Goal: Task Accomplishment & Management: Use online tool/utility

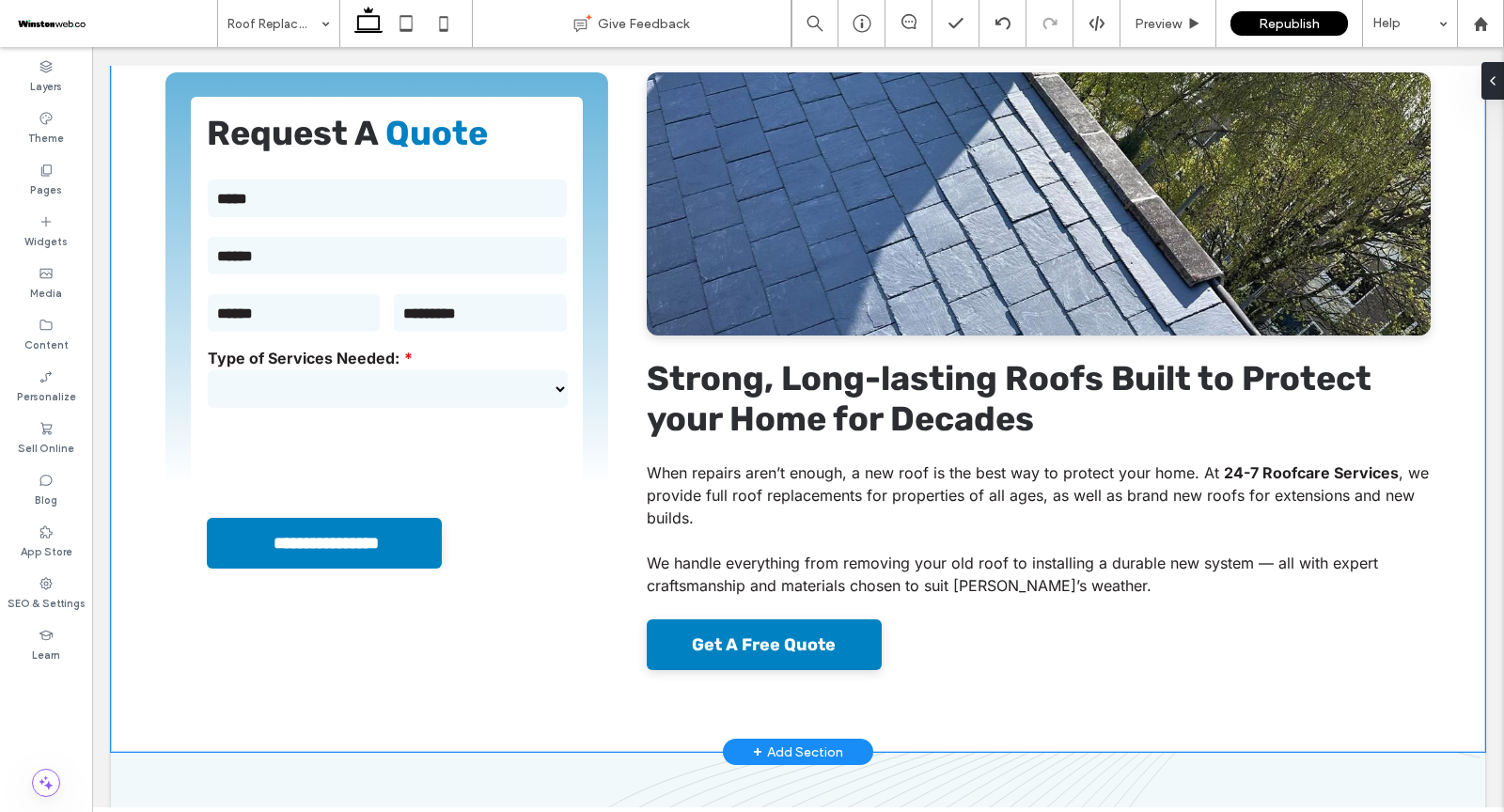
scroll to position [608, 0]
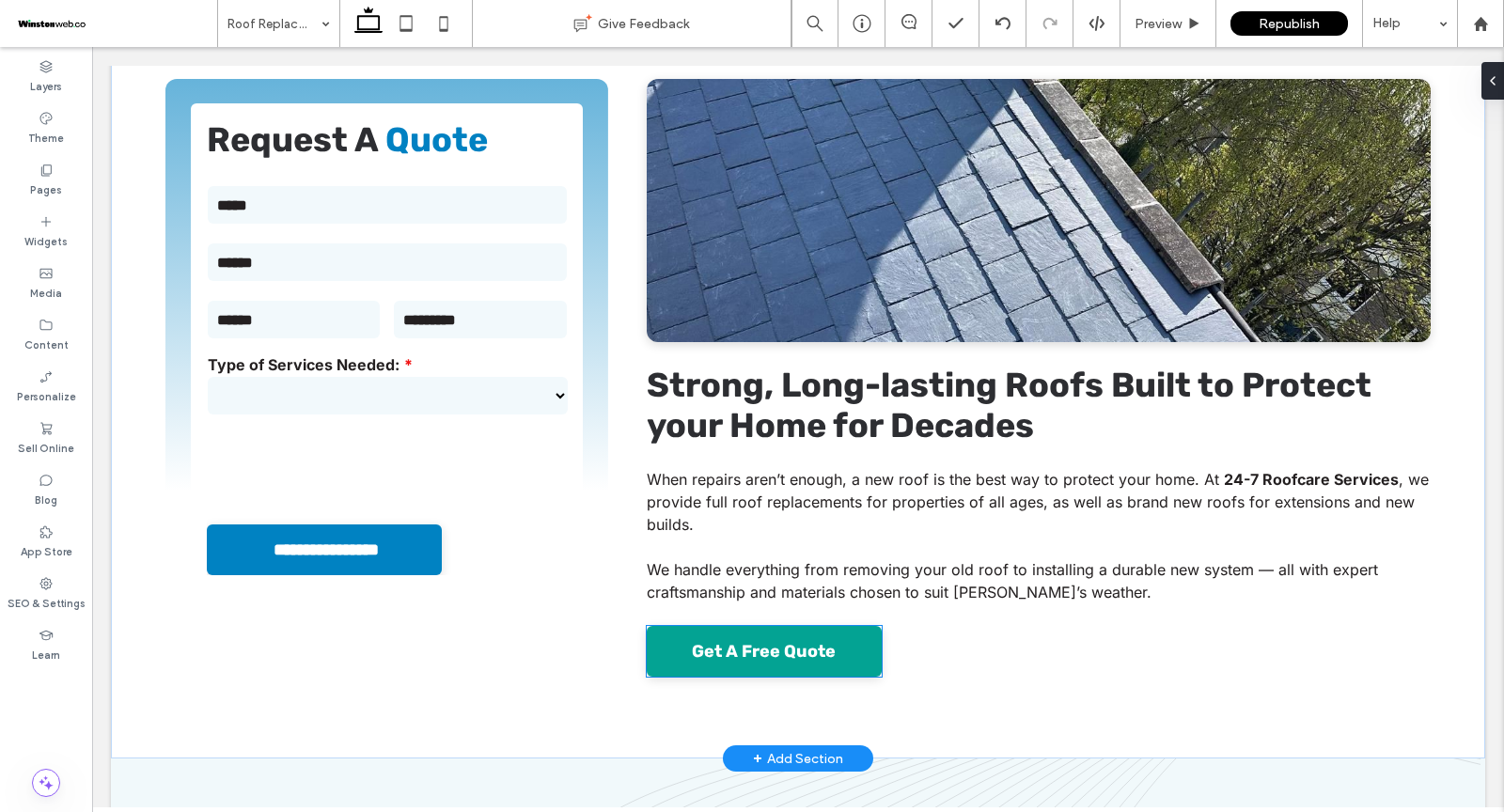
click at [769, 641] on span "Get A Free Quote" at bounding box center [764, 651] width 144 height 21
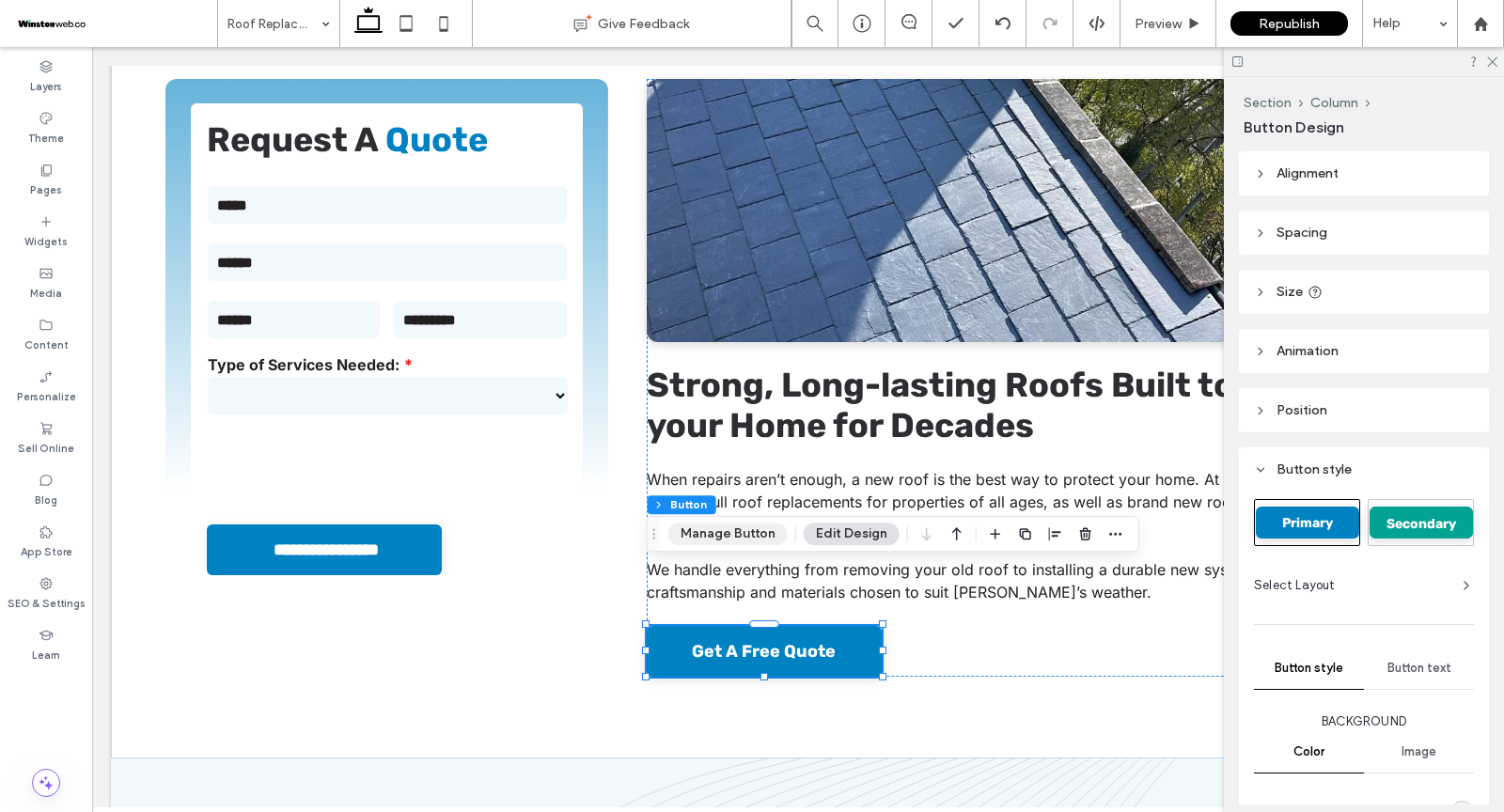
click at [732, 532] on button "Manage Button" at bounding box center [727, 534] width 119 height 23
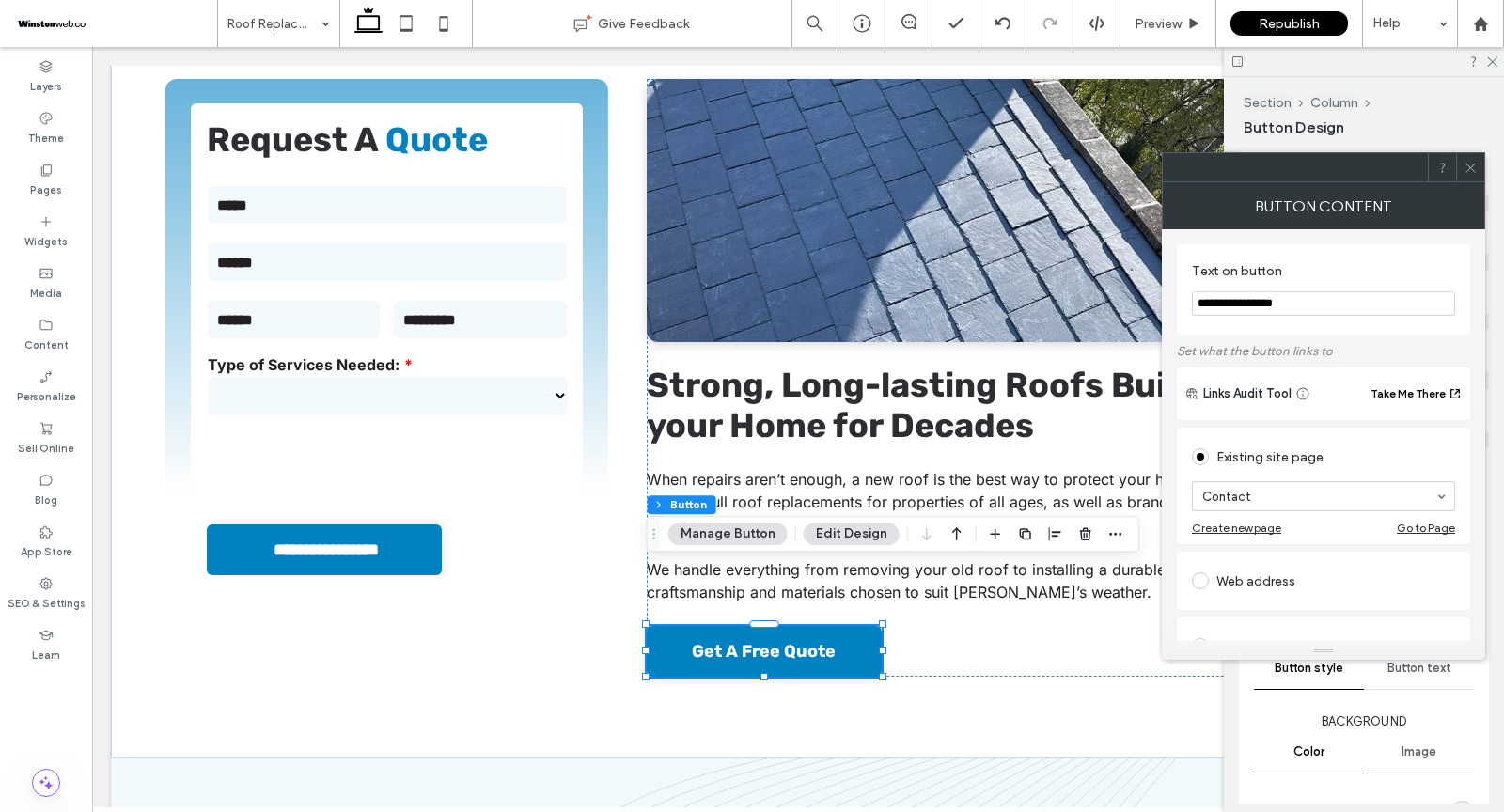
click at [1476, 161] on icon at bounding box center [1471, 168] width 14 height 14
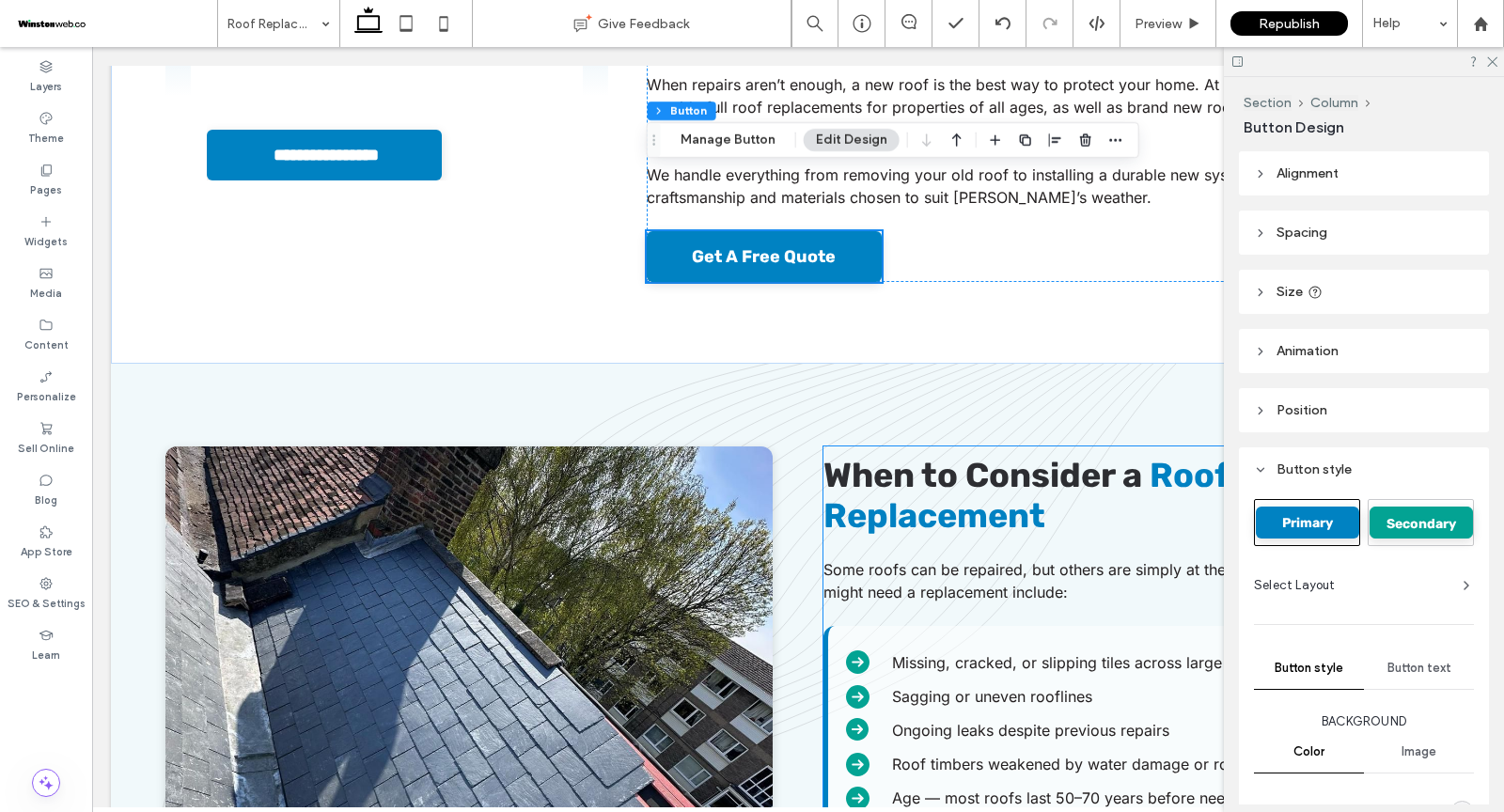
scroll to position [1072, 0]
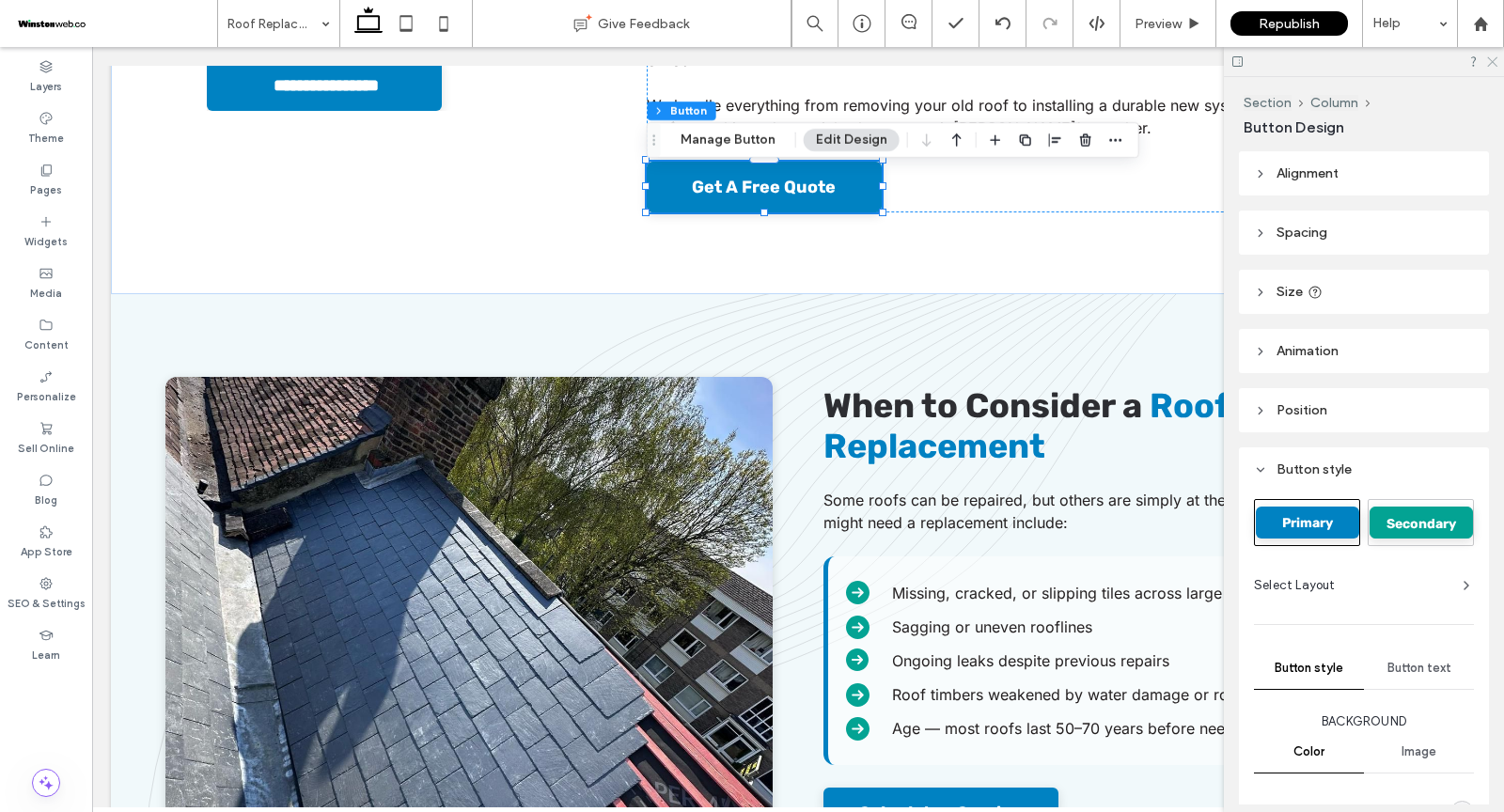
click at [1492, 56] on icon at bounding box center [1491, 60] width 12 height 12
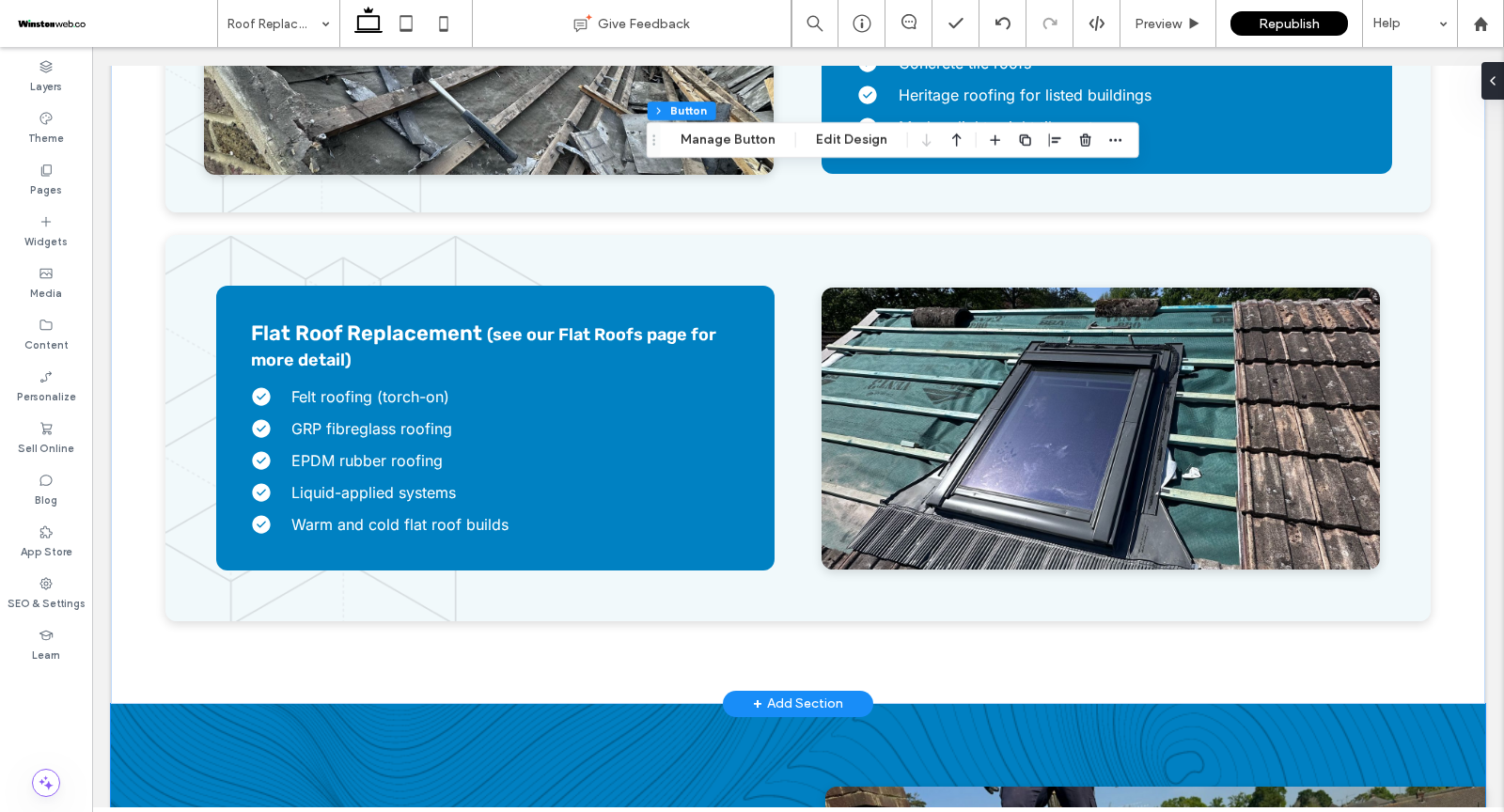
scroll to position [2271, 0]
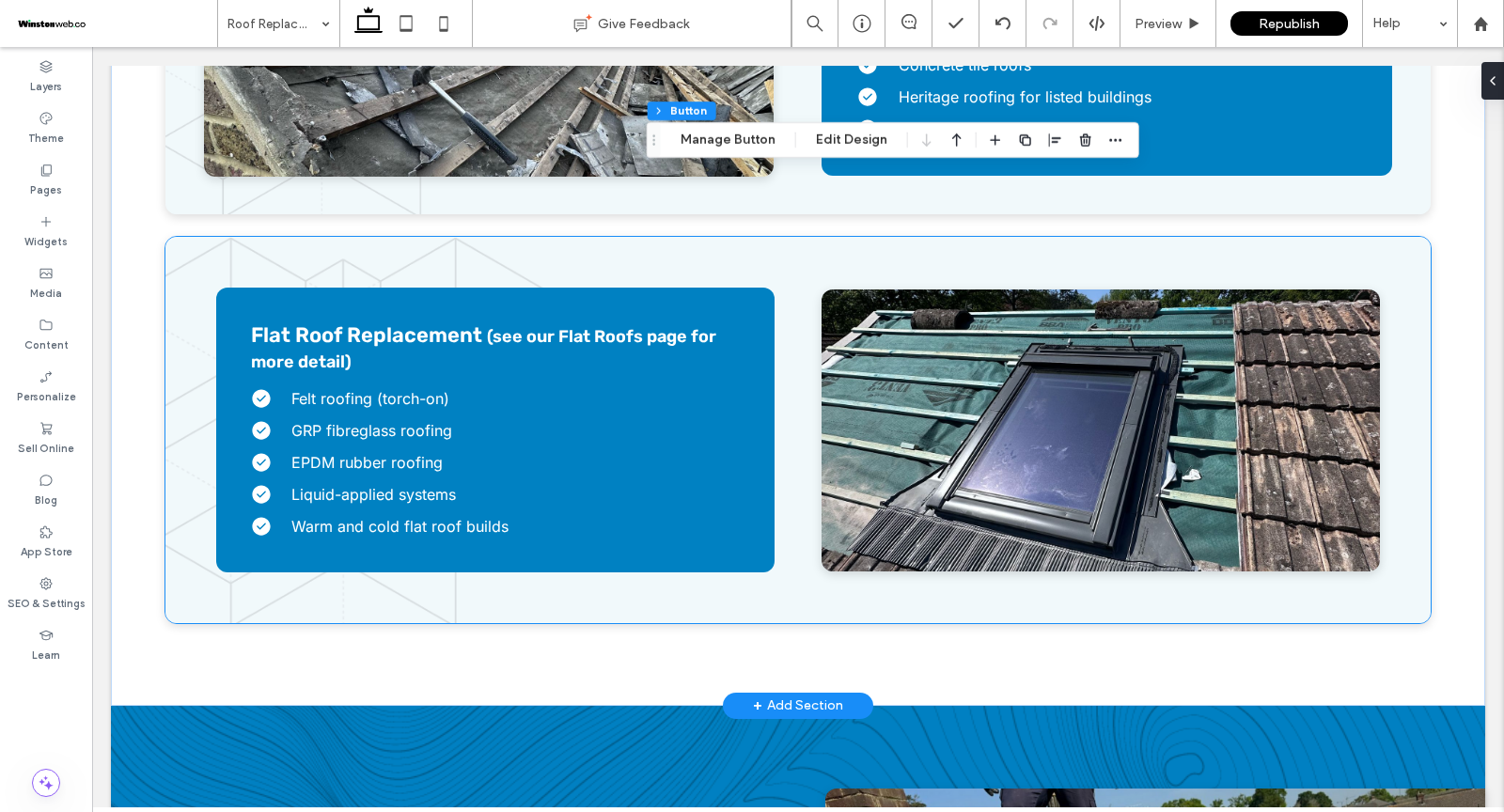
click at [891, 431] on img at bounding box center [1101, 431] width 558 height 282
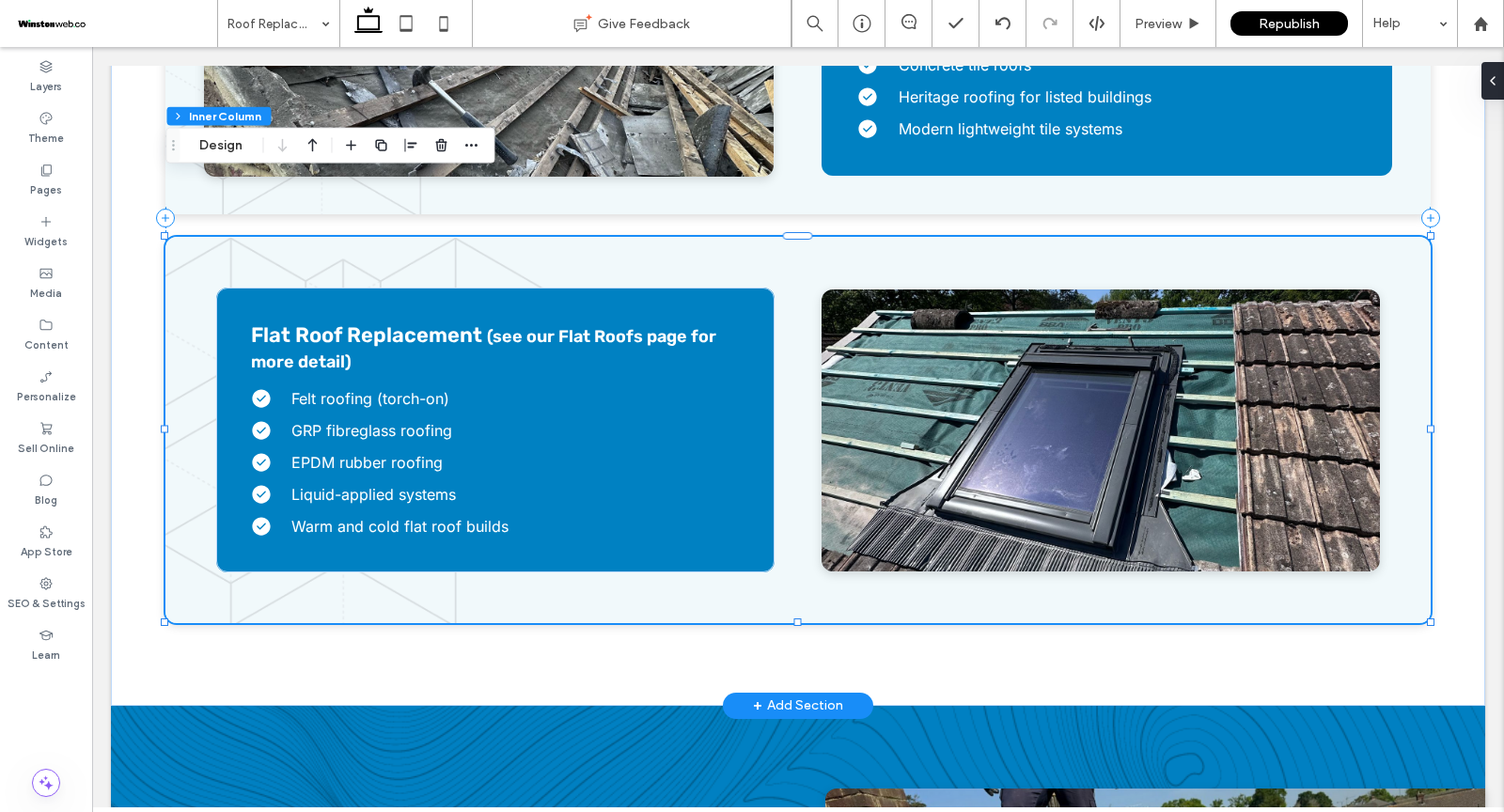
click at [898, 290] on img at bounding box center [1101, 431] width 558 height 282
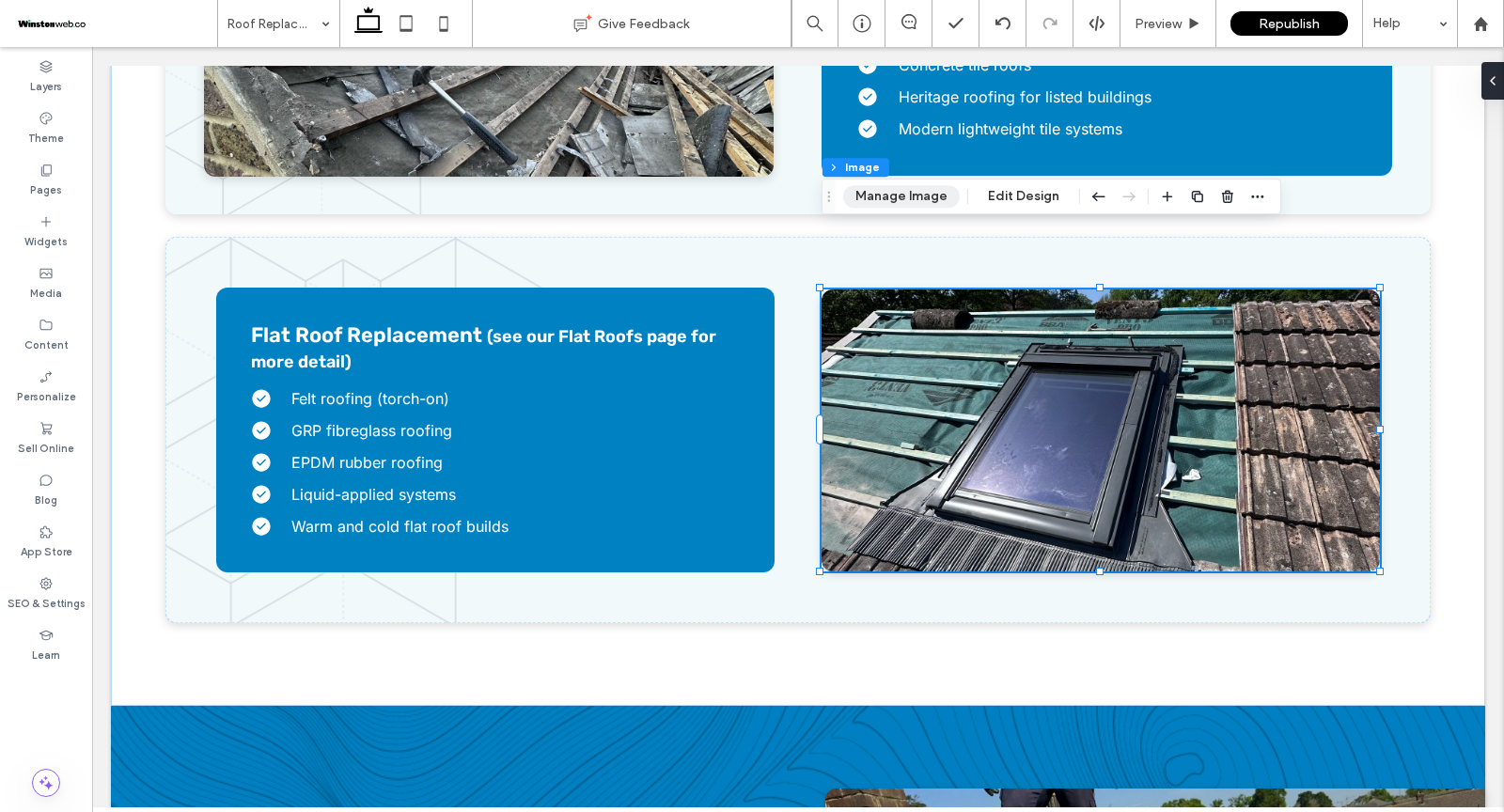
click at [863, 195] on button "Manage Image" at bounding box center [901, 196] width 117 height 23
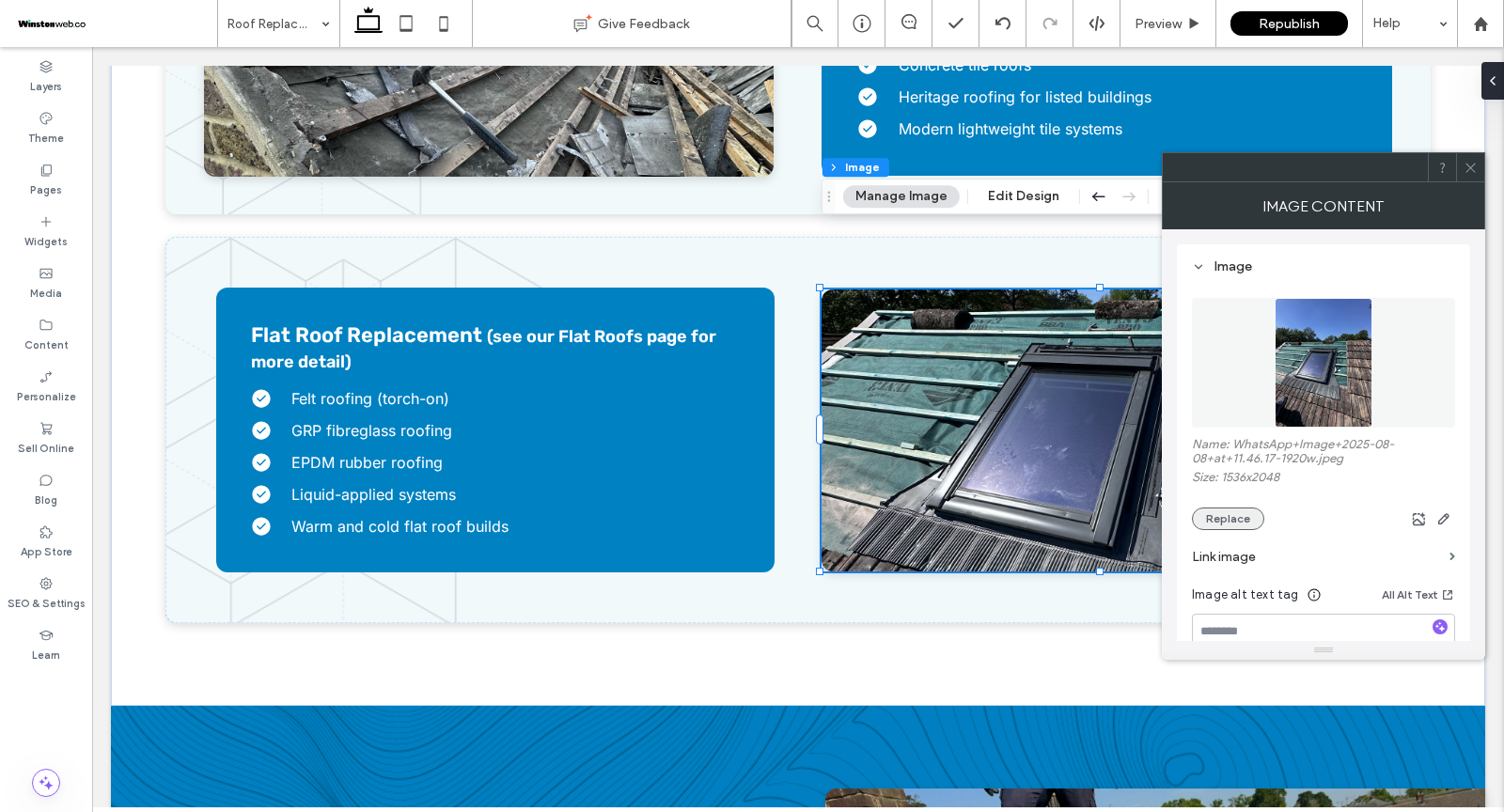
click at [1214, 512] on button "Replace" at bounding box center [1229, 518] width 73 height 23
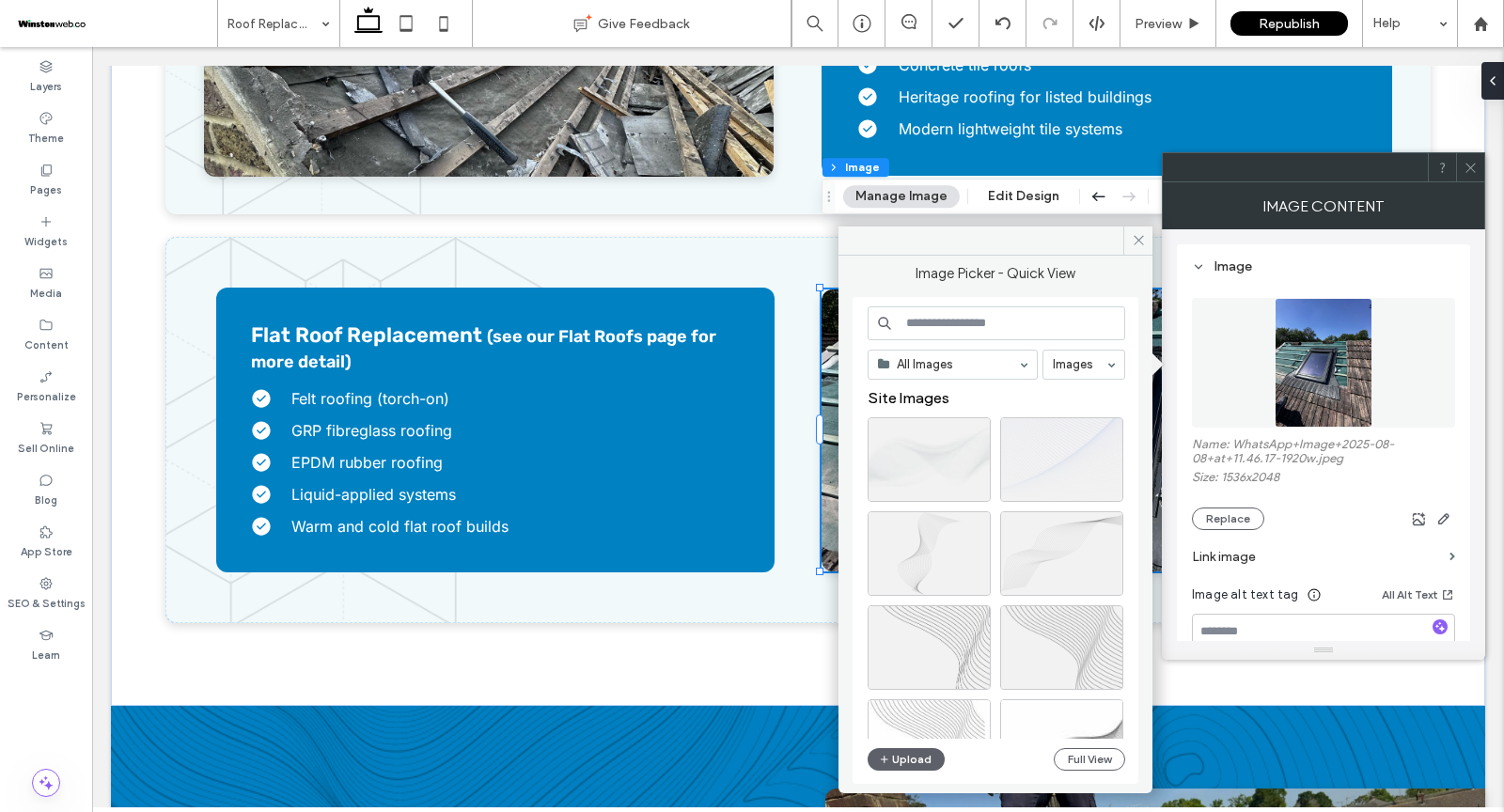
click at [946, 321] on input at bounding box center [997, 323] width 258 height 33
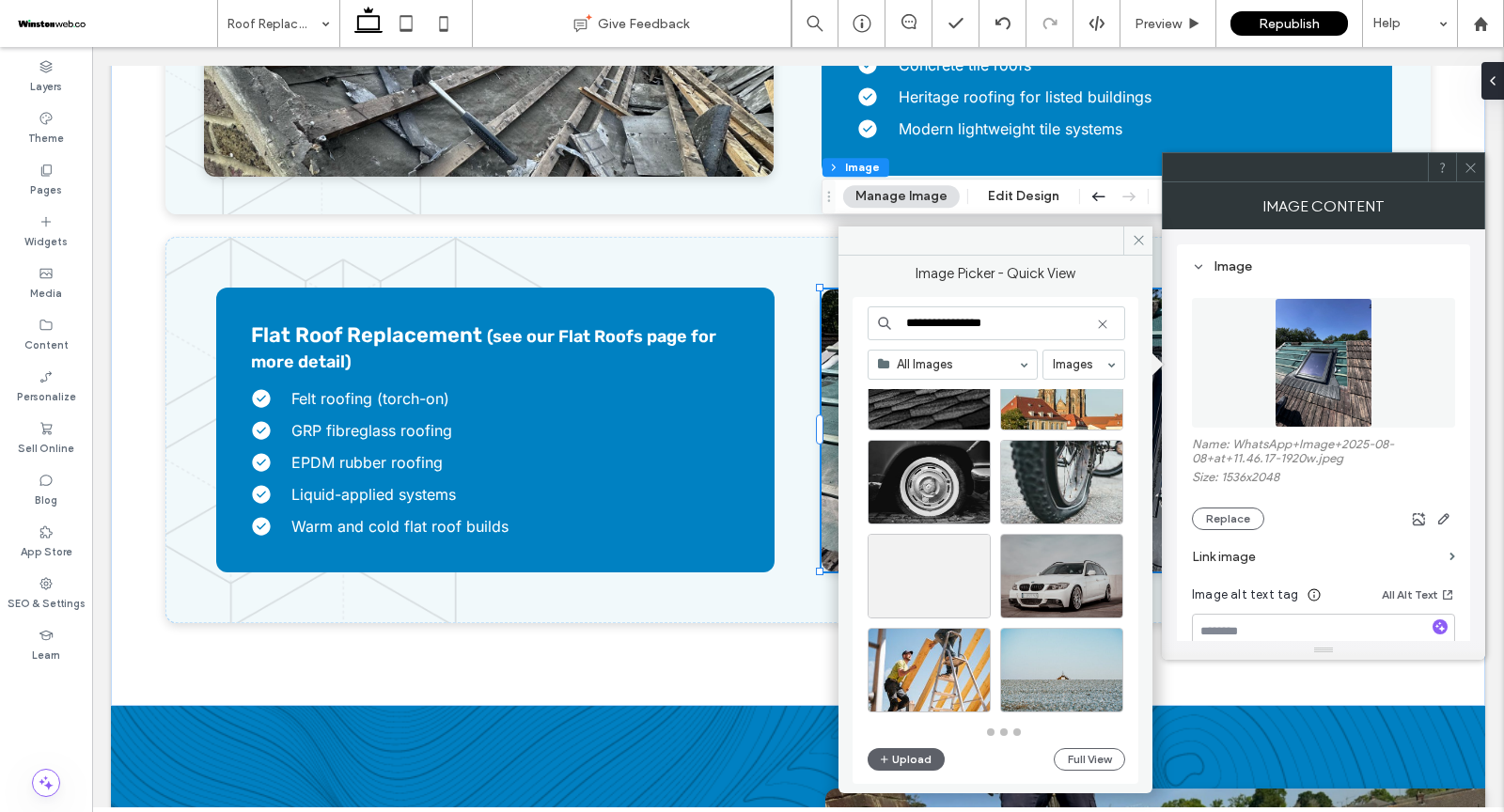
scroll to position [824, 0]
click at [967, 315] on input "**********" at bounding box center [997, 323] width 258 height 33
click at [966, 321] on input "**********" at bounding box center [997, 323] width 258 height 33
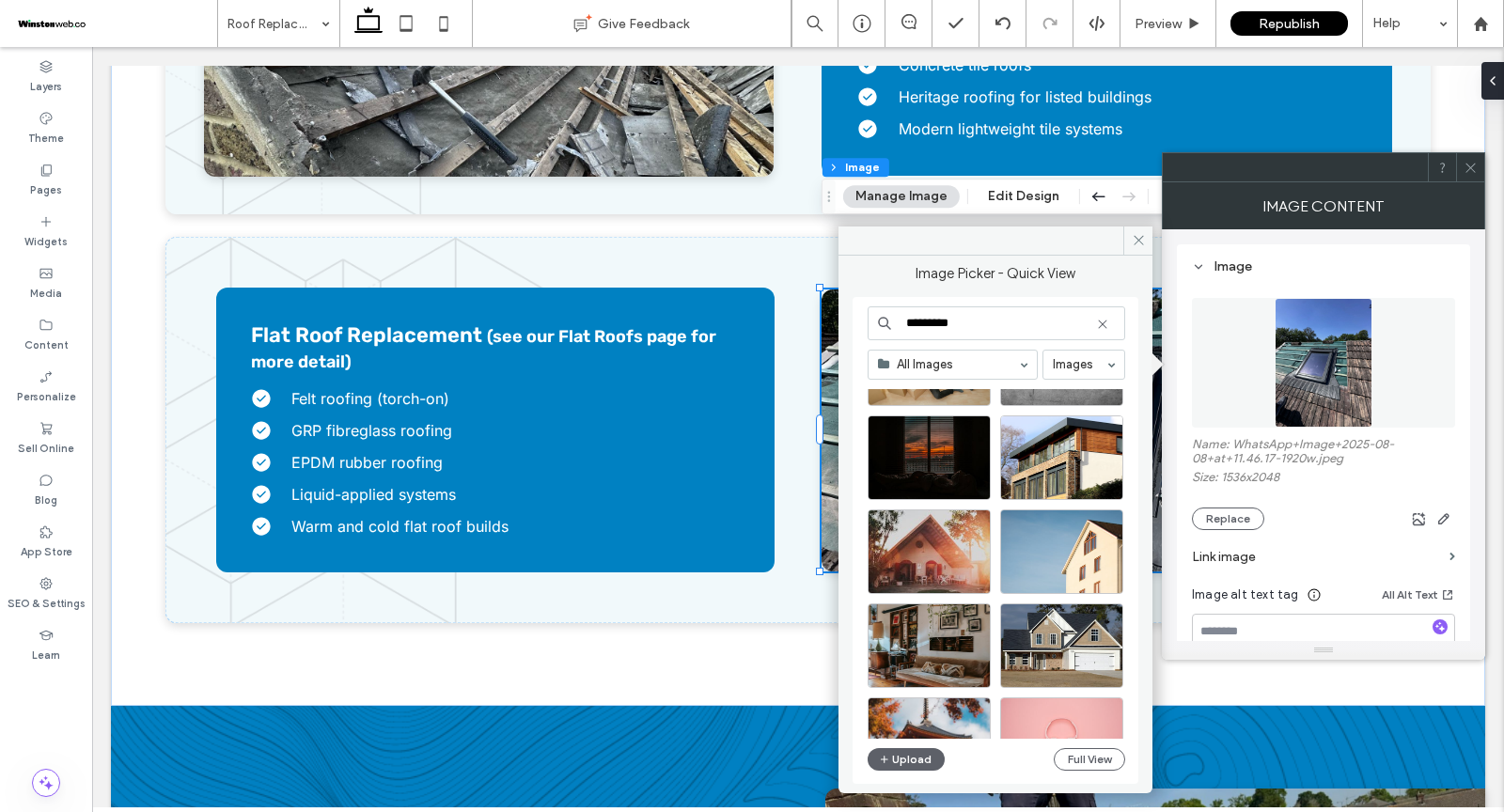
scroll to position [11213, 0]
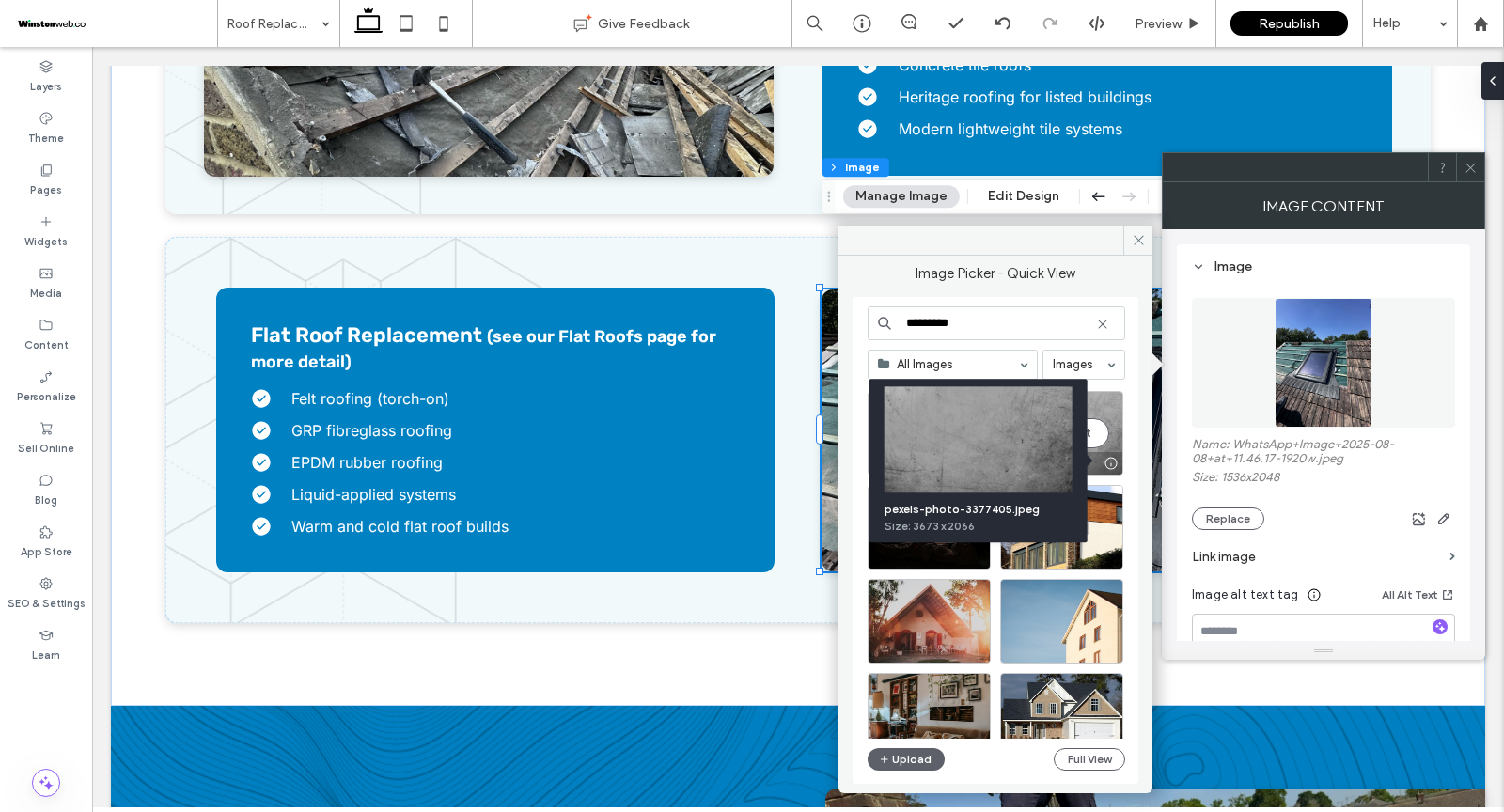
type input "*********"
click at [1111, 459] on div at bounding box center [1111, 463] width 24 height 15
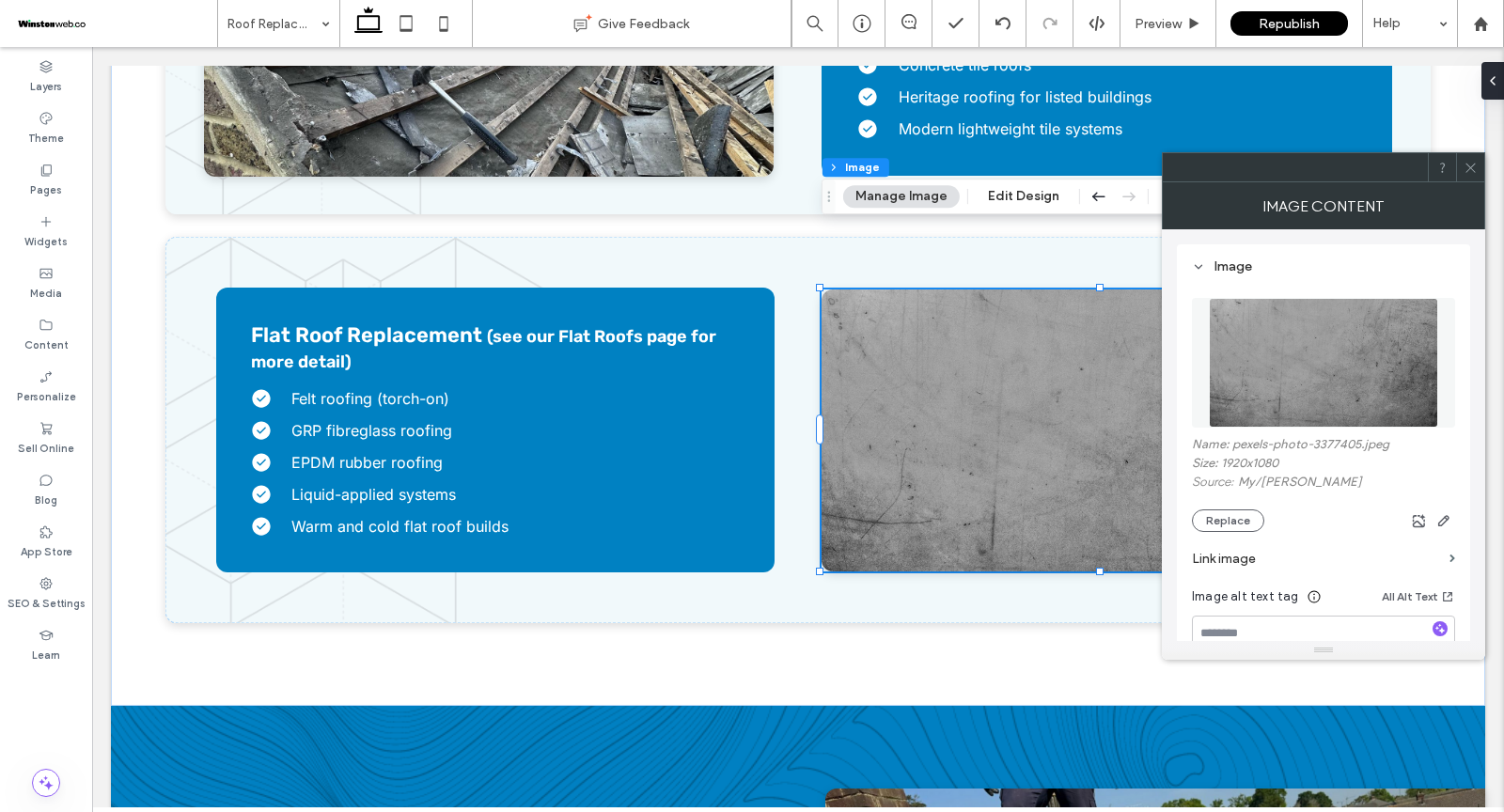
click at [1472, 168] on use at bounding box center [1471, 167] width 10 height 10
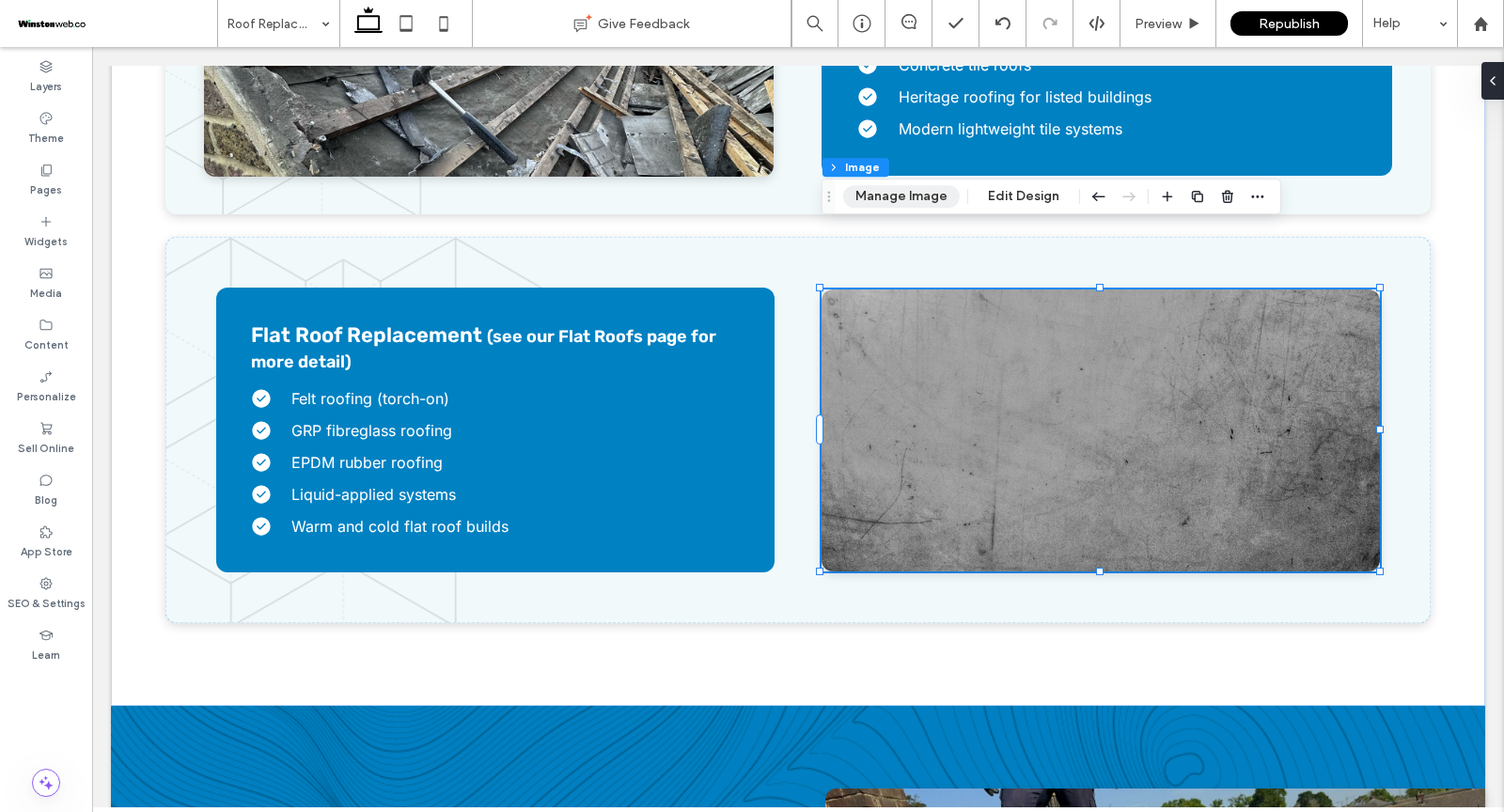
click at [886, 194] on button "Manage Image" at bounding box center [901, 196] width 117 height 23
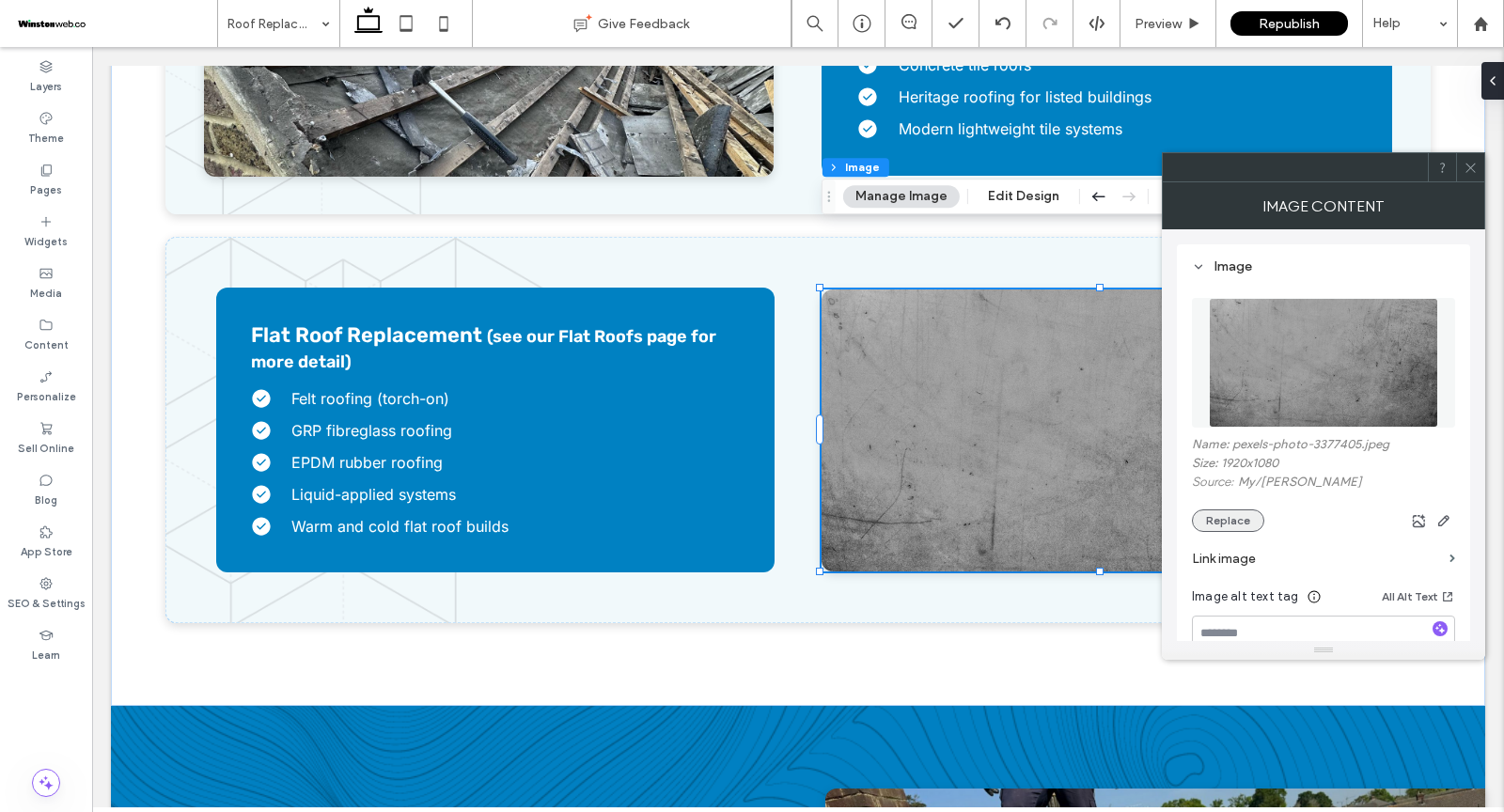
click at [1219, 516] on button "Replace" at bounding box center [1229, 520] width 73 height 23
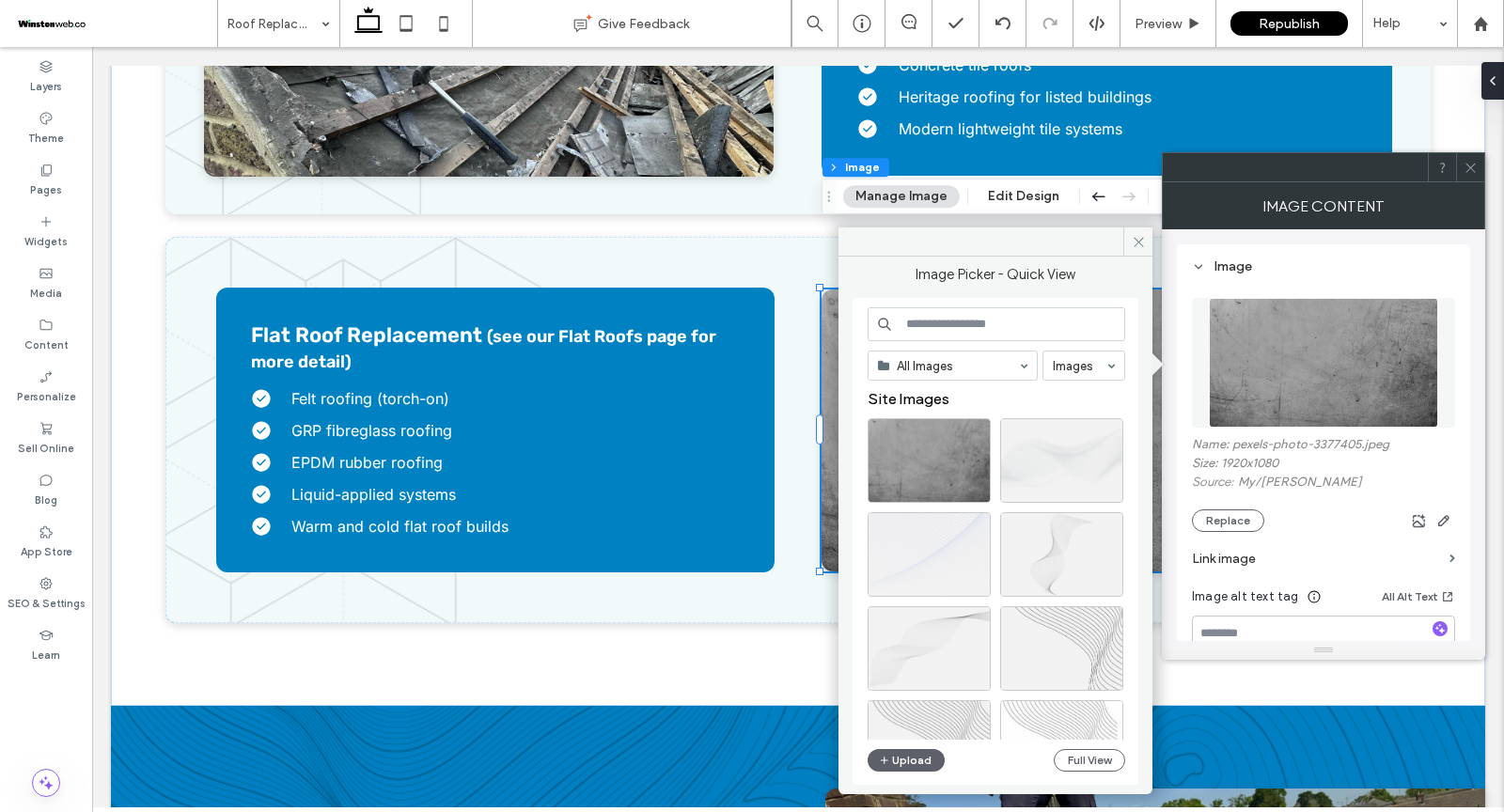
click at [948, 321] on input at bounding box center [997, 324] width 258 height 33
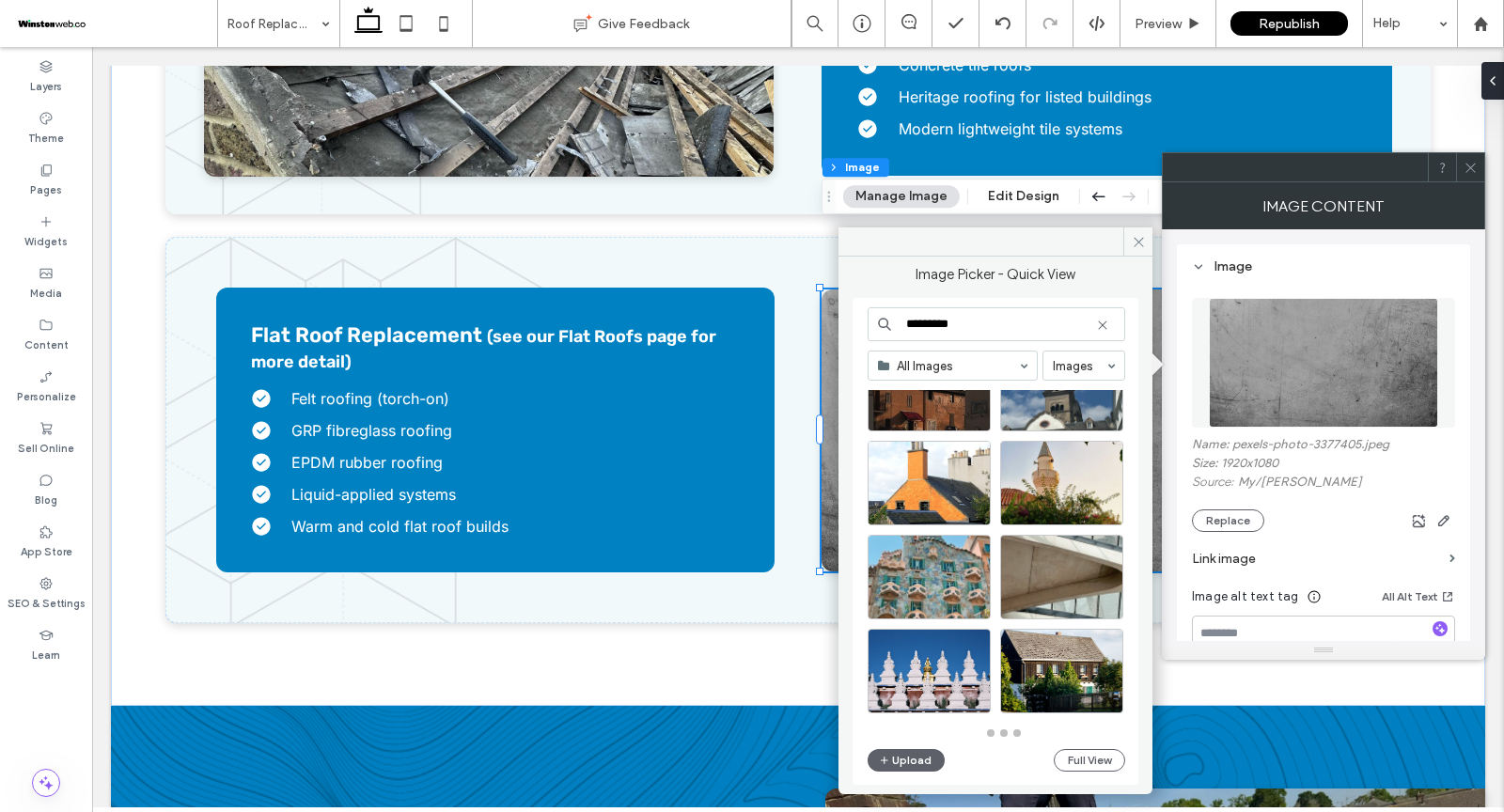
scroll to position [824, 0]
drag, startPoint x: 940, startPoint y: 323, endPoint x: 843, endPoint y: 323, distance: 97.0
click at [843, 323] on div "Image Picker - Quick View ********* All Images Images Upload Full View" at bounding box center [995, 518] width 314 height 524
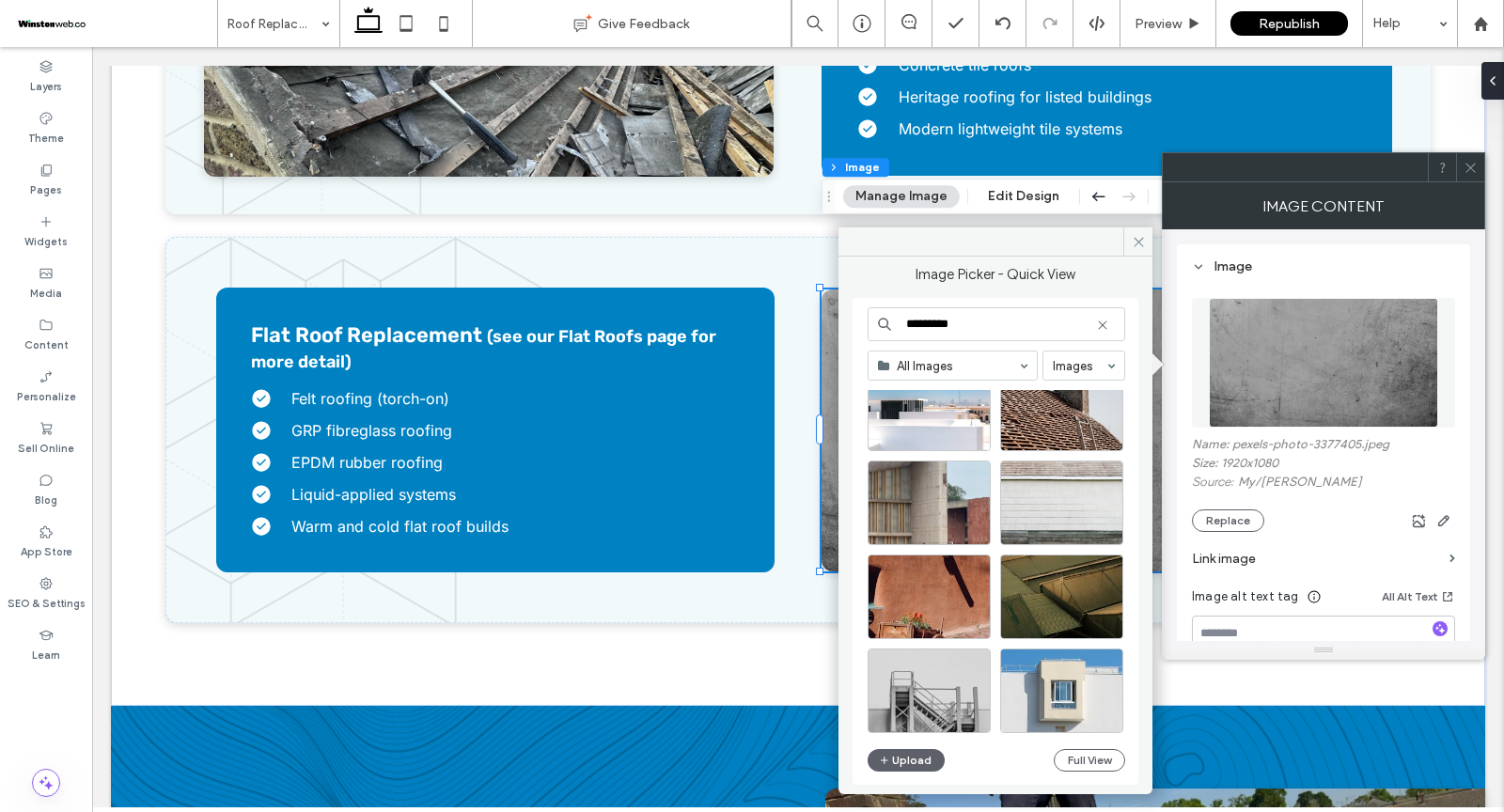
scroll to position [430, 0]
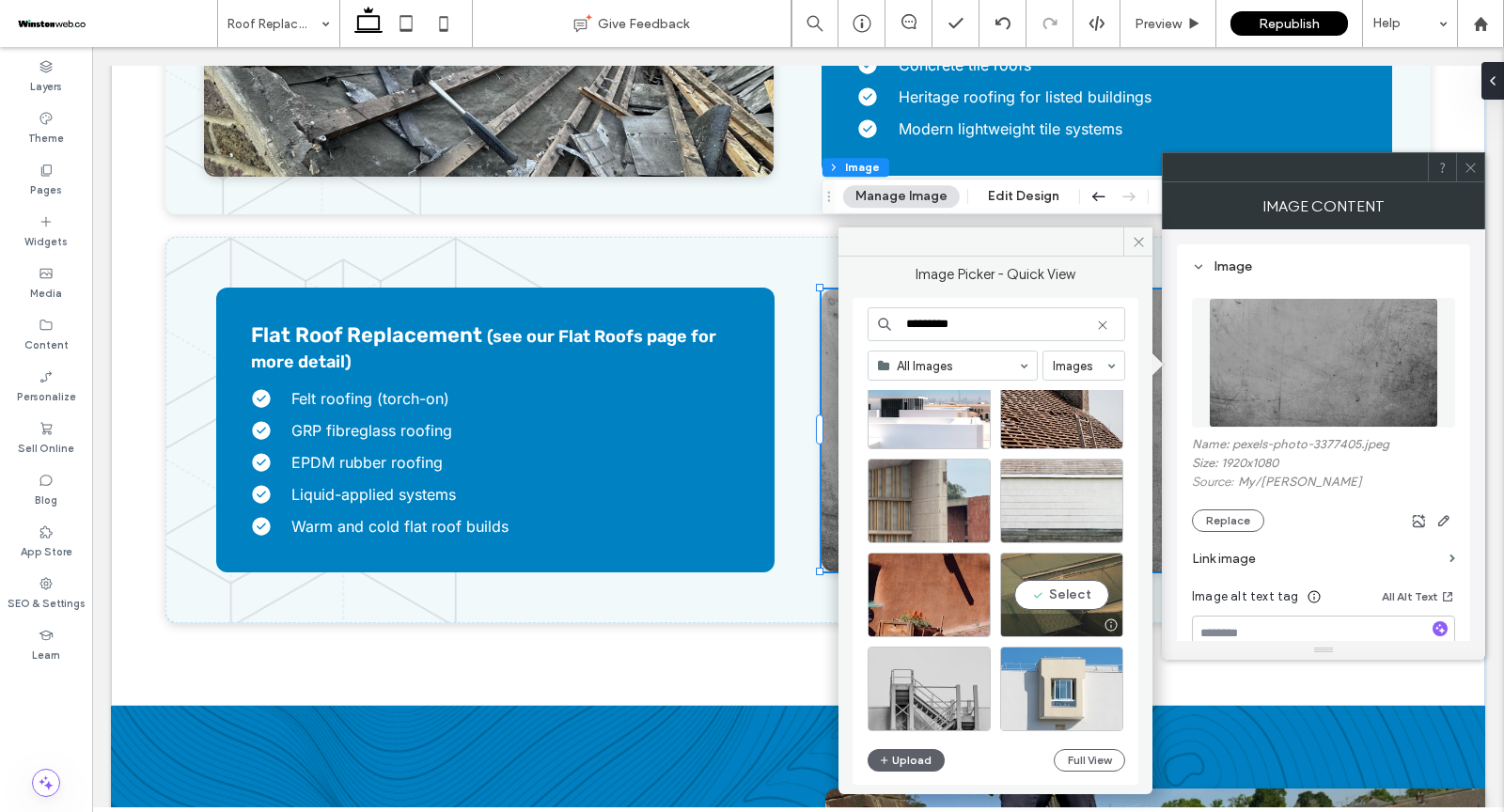
type input "*********"
click at [1043, 593] on div "Select" at bounding box center [1061, 595] width 123 height 85
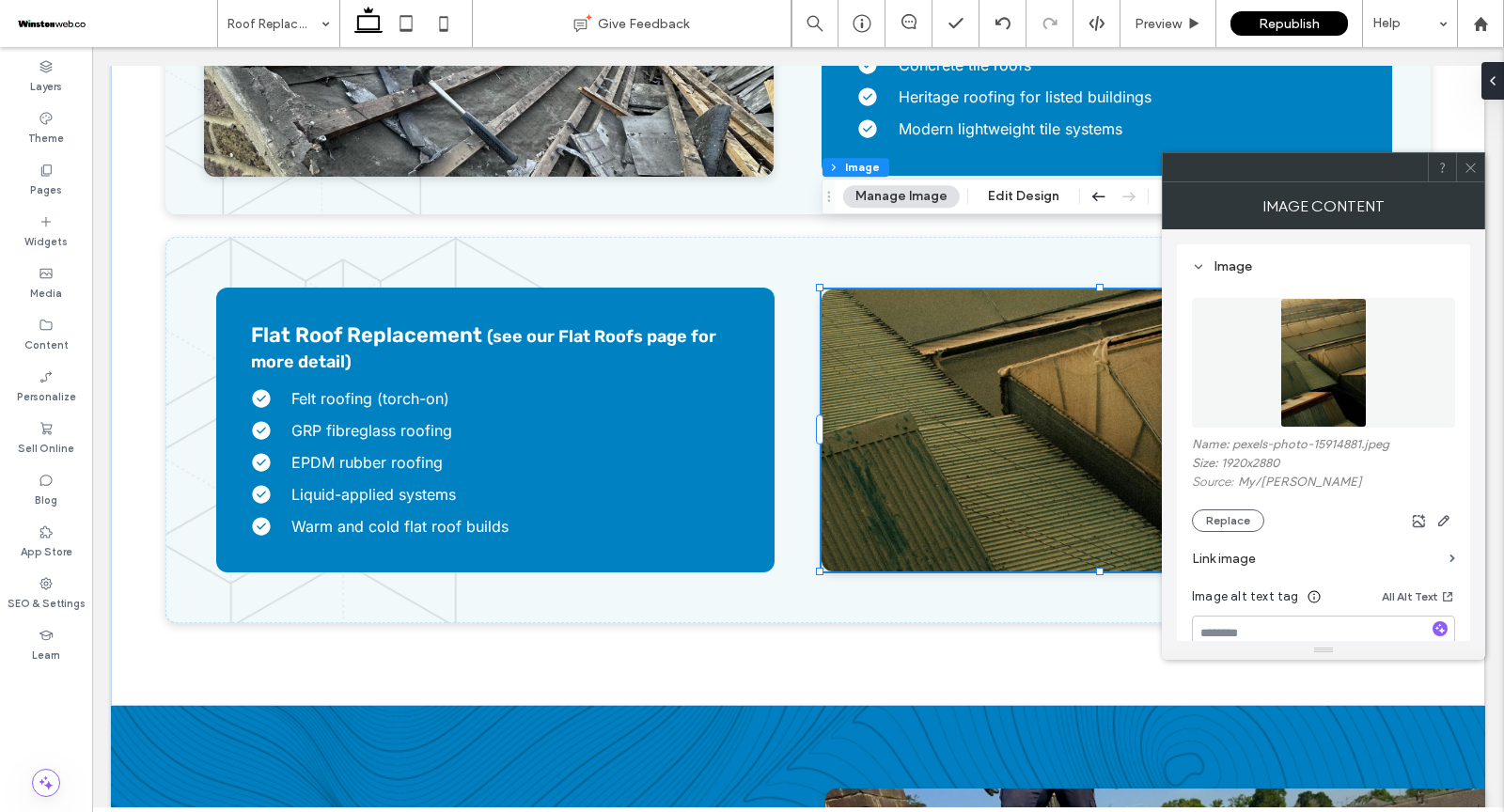
click at [1467, 172] on icon at bounding box center [1471, 168] width 14 height 14
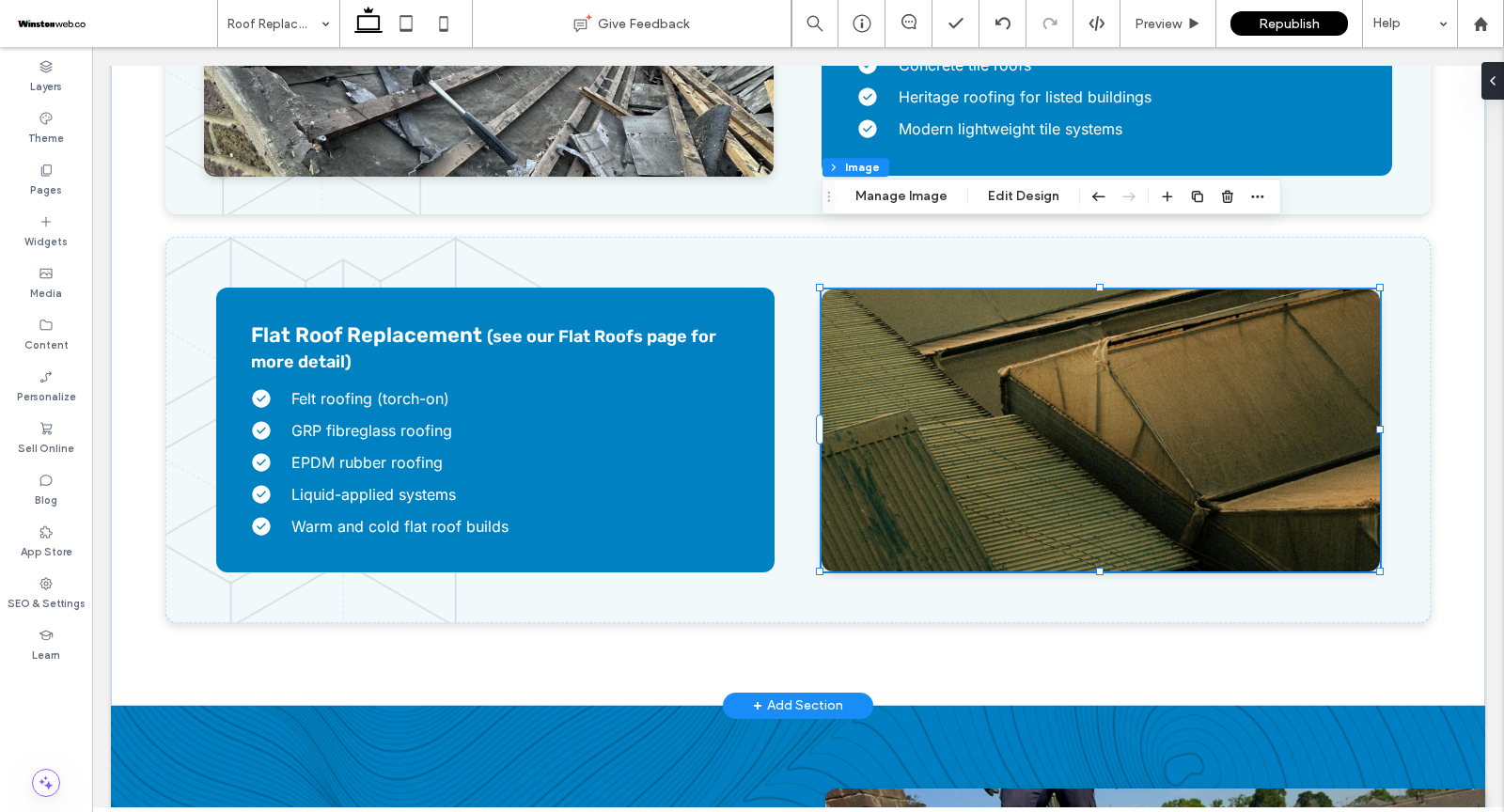
click at [972, 418] on img at bounding box center [1101, 431] width 558 height 282
click at [897, 188] on button "Manage Image" at bounding box center [901, 196] width 117 height 23
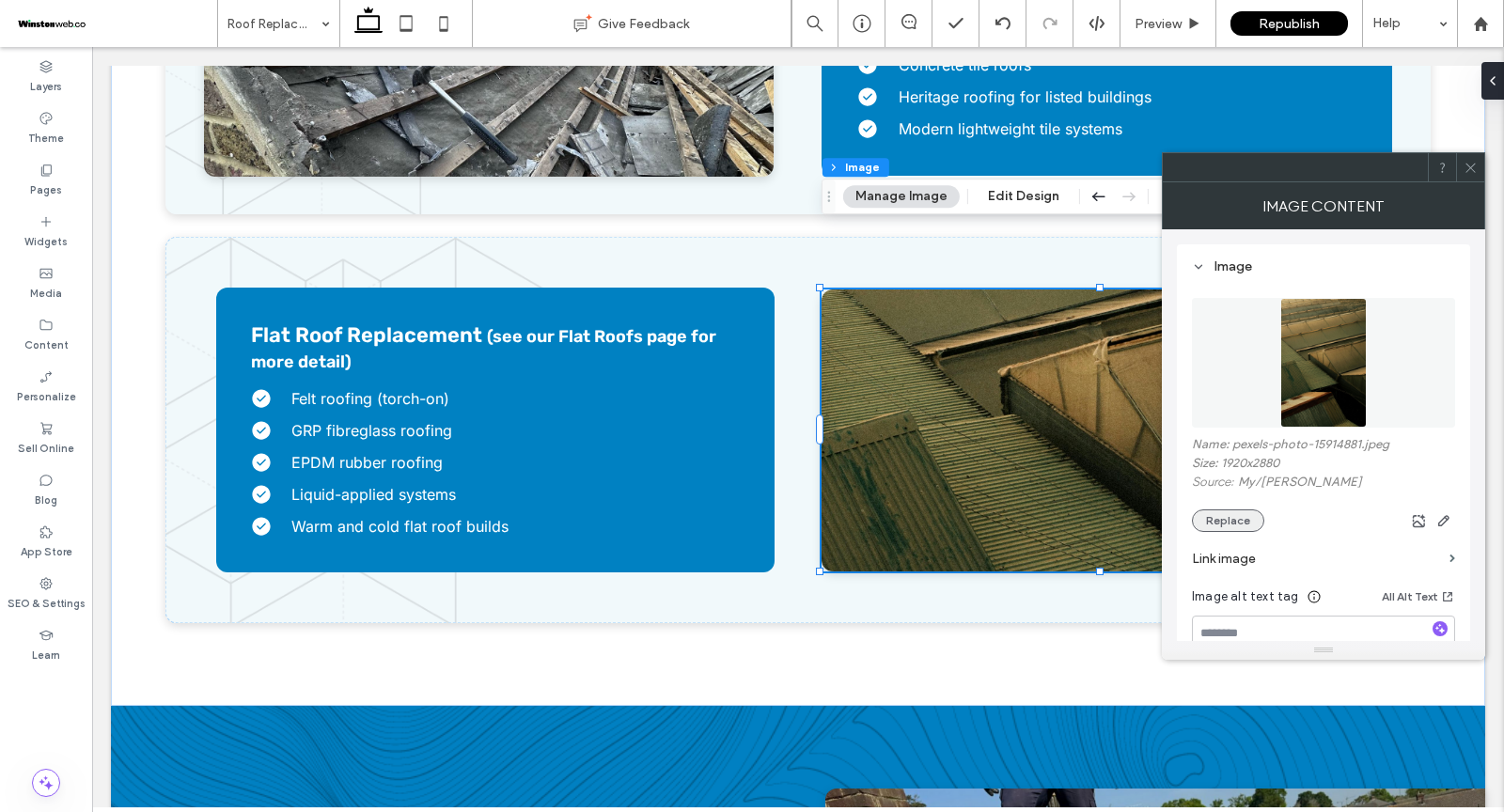
click at [1229, 521] on button "Replace" at bounding box center [1229, 520] width 73 height 23
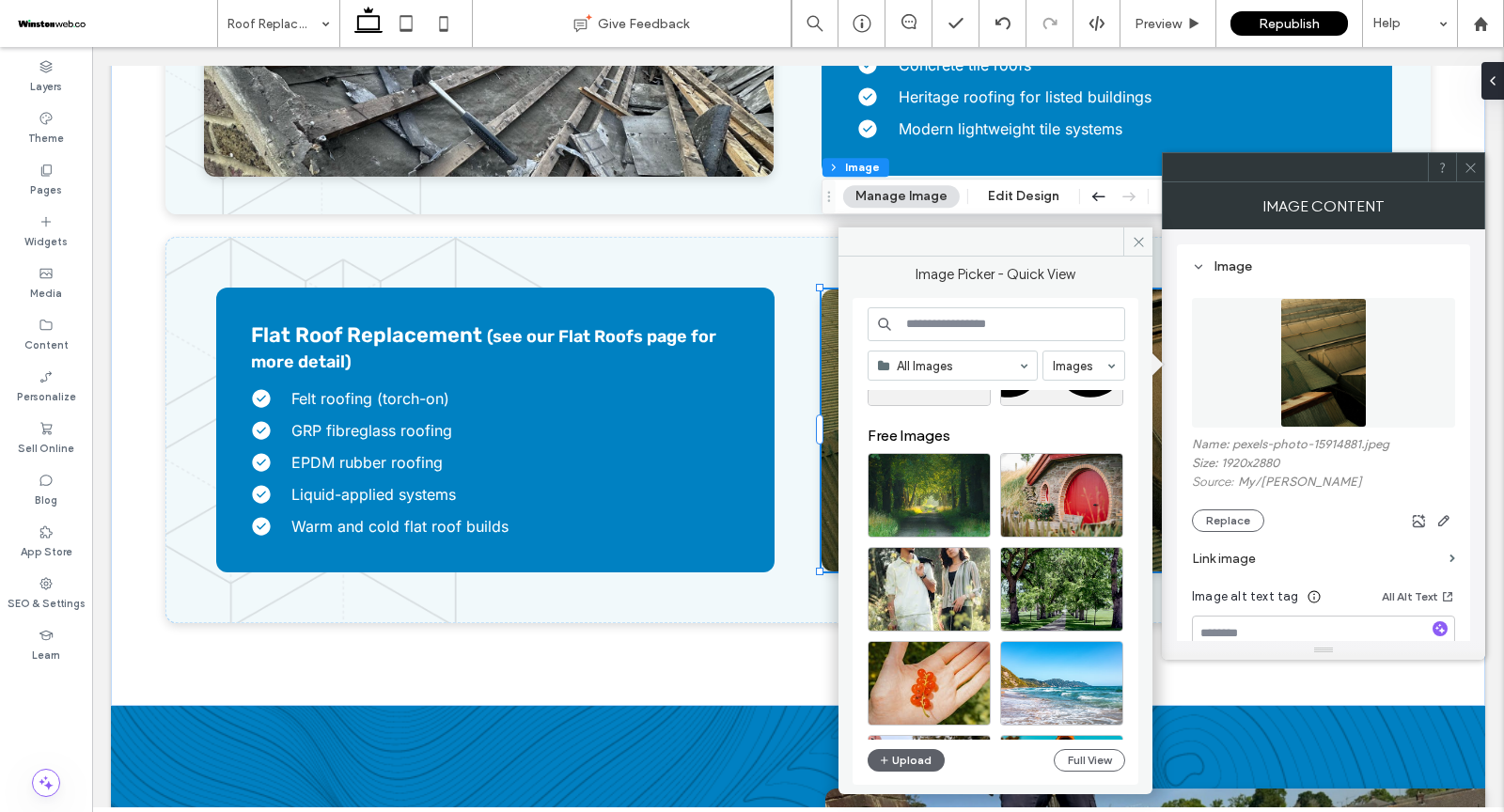
scroll to position [4140, 0]
click at [921, 311] on input at bounding box center [997, 324] width 258 height 33
type input "****"
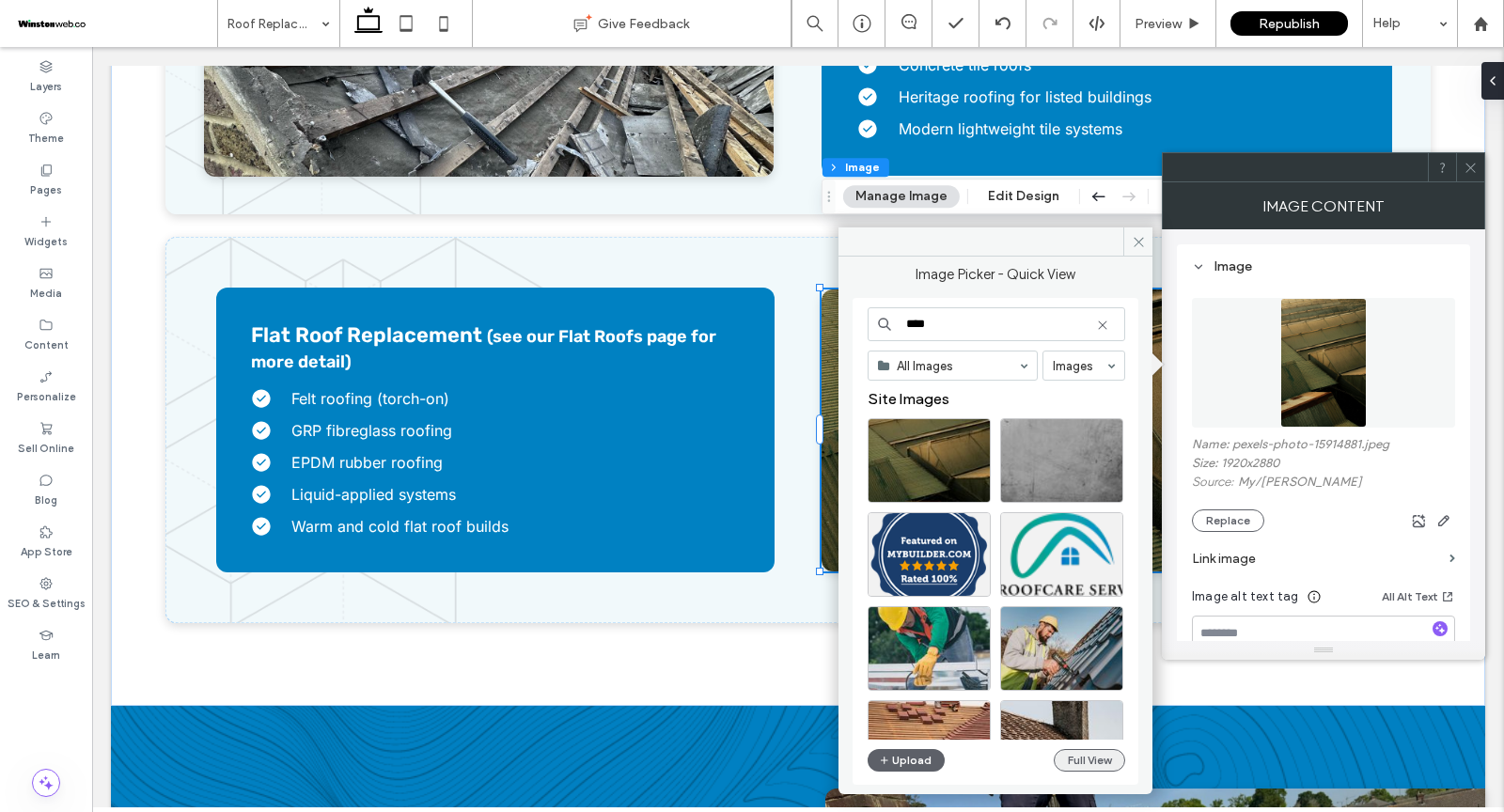
click at [1079, 762] on button "Full View" at bounding box center [1089, 760] width 72 height 23
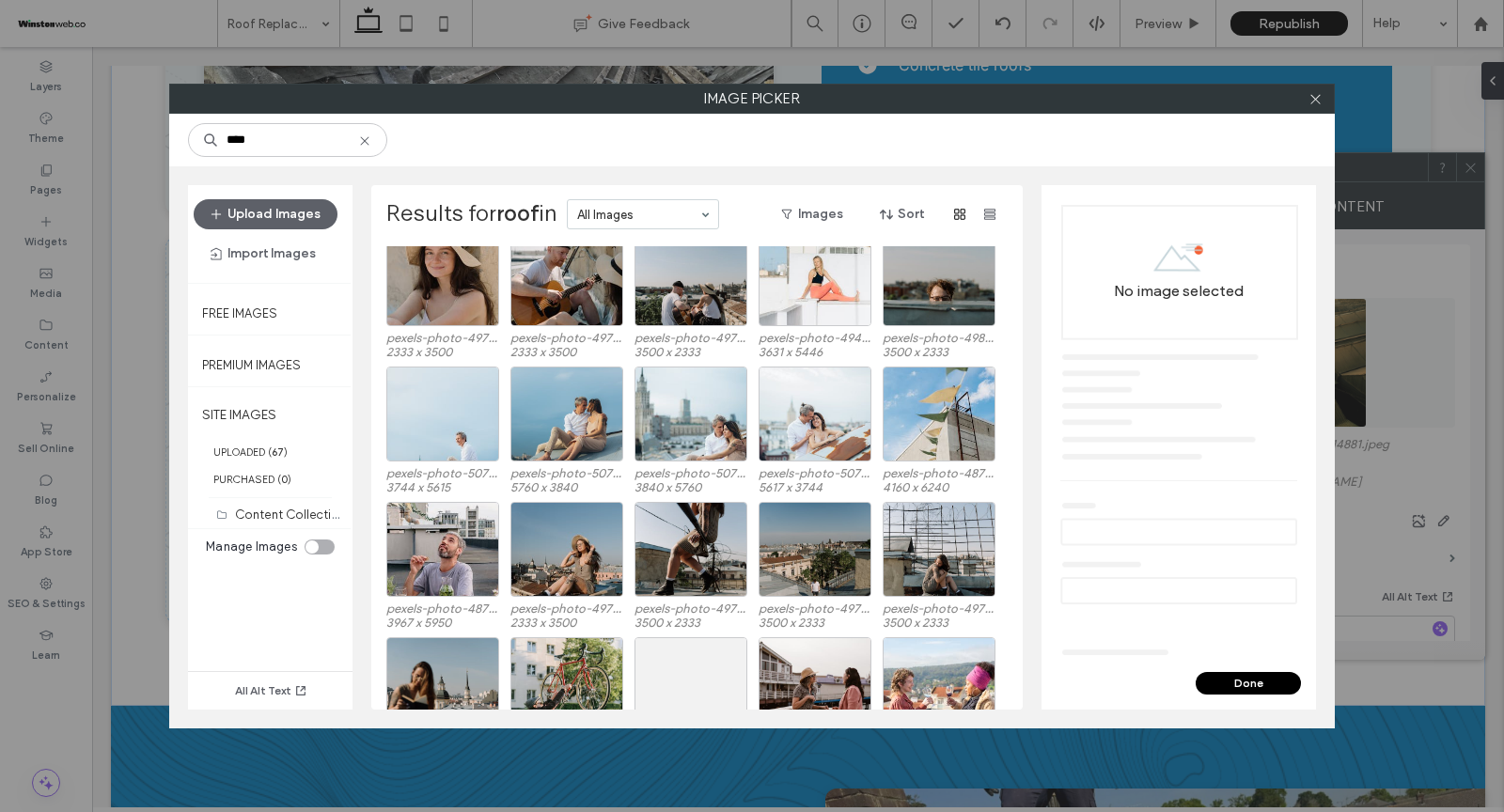
scroll to position [30250, 0]
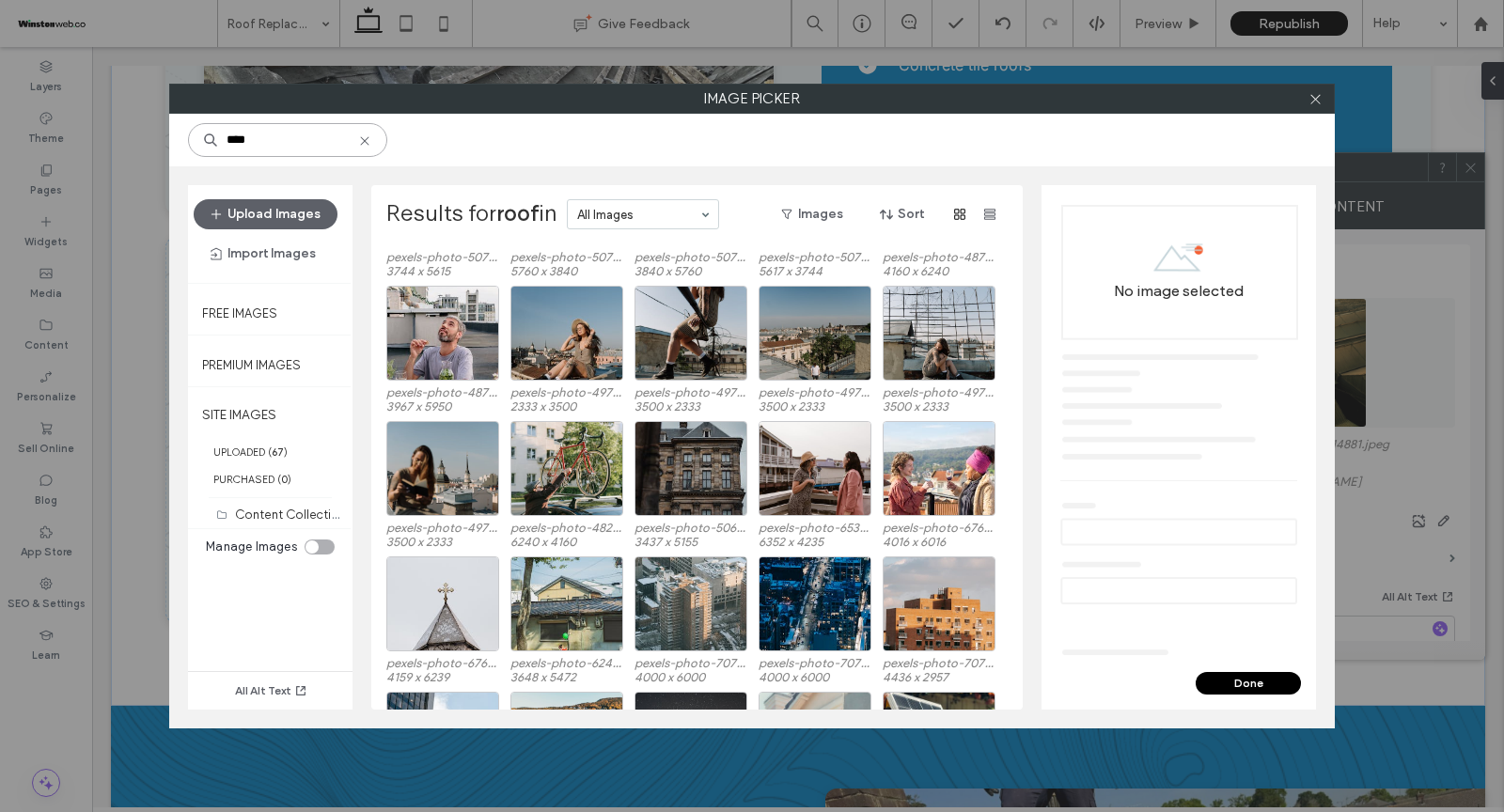
click at [269, 140] on input "****" at bounding box center [287, 140] width 200 height 33
type input "*********"
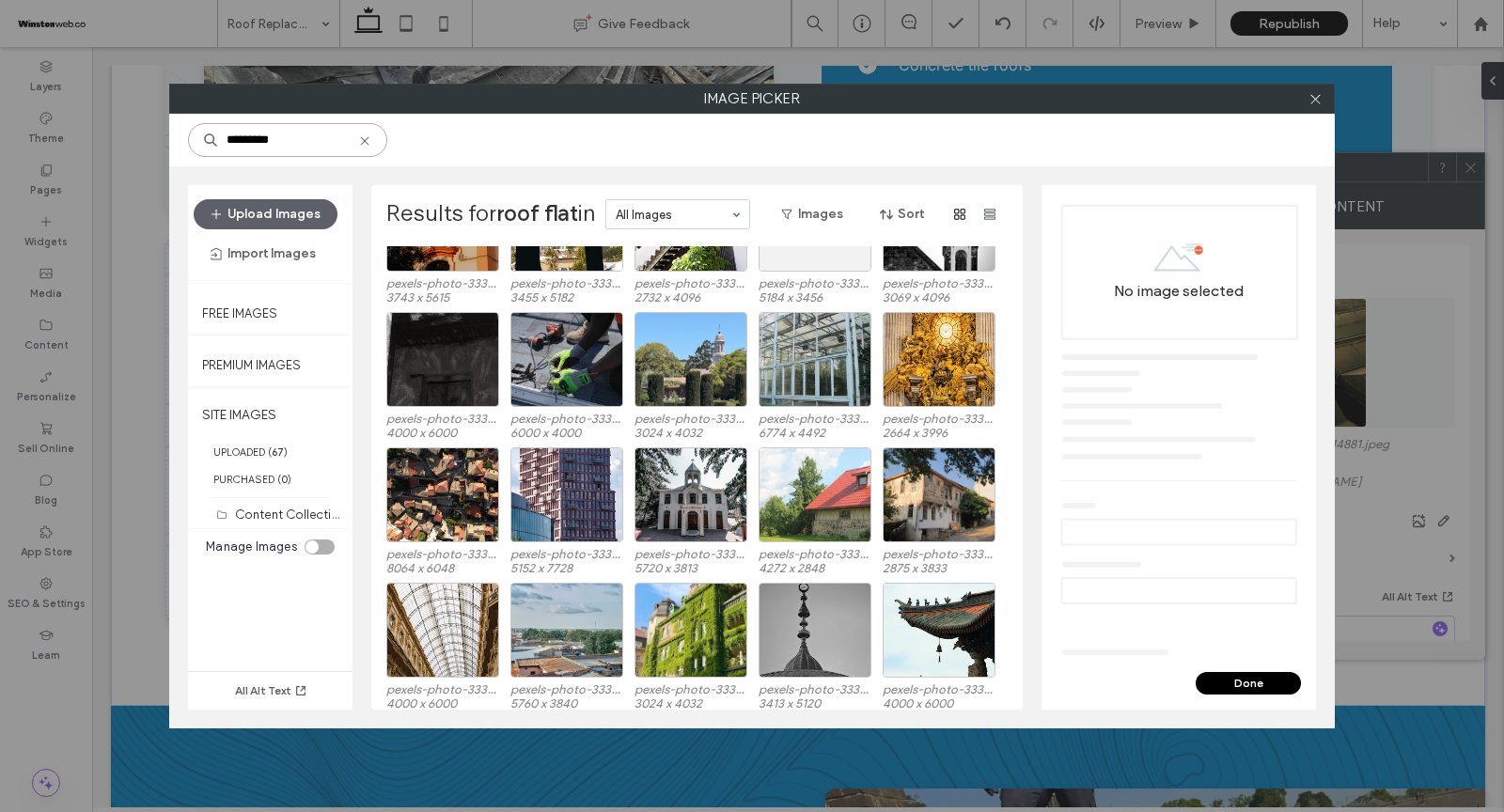
scroll to position [2539, 0]
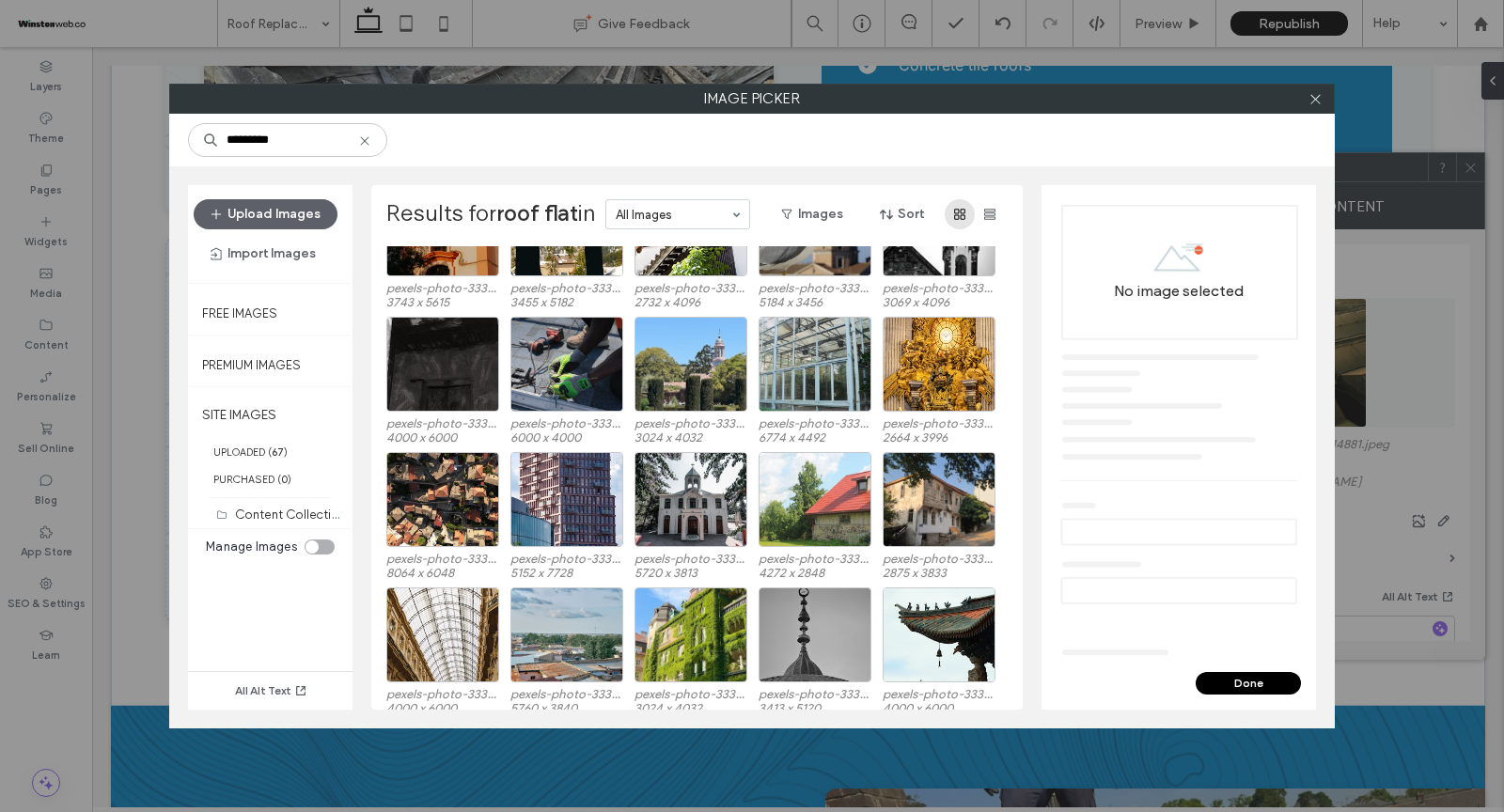
click at [960, 215] on use "button" at bounding box center [959, 213] width 11 height 11
click at [733, 174] on div "Upload Images Import Images Free Images Premium Images SITE IMAGES UPLOADED ( 6…" at bounding box center [752, 447] width 1166 height 562
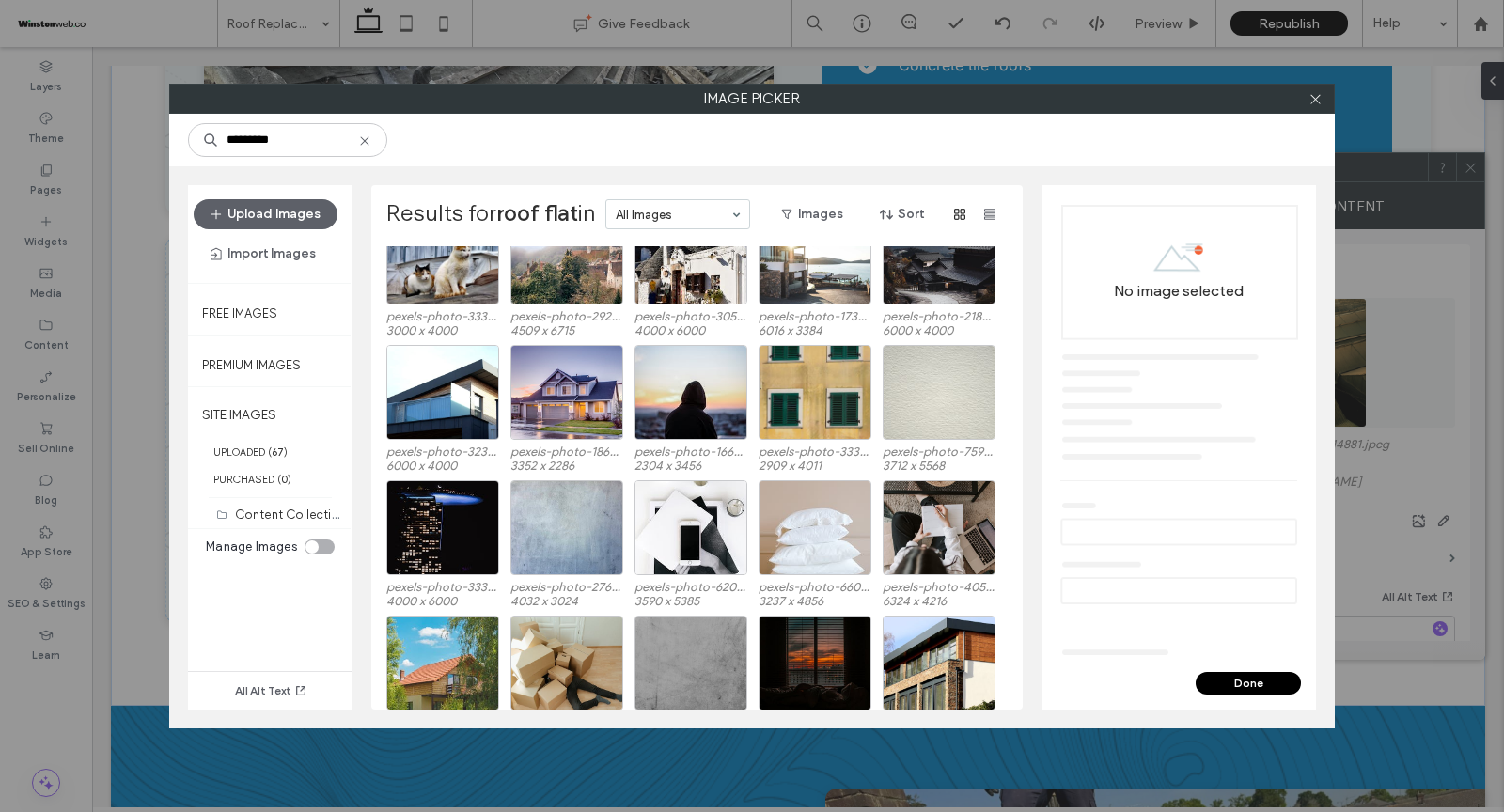
scroll to position [4736, 0]
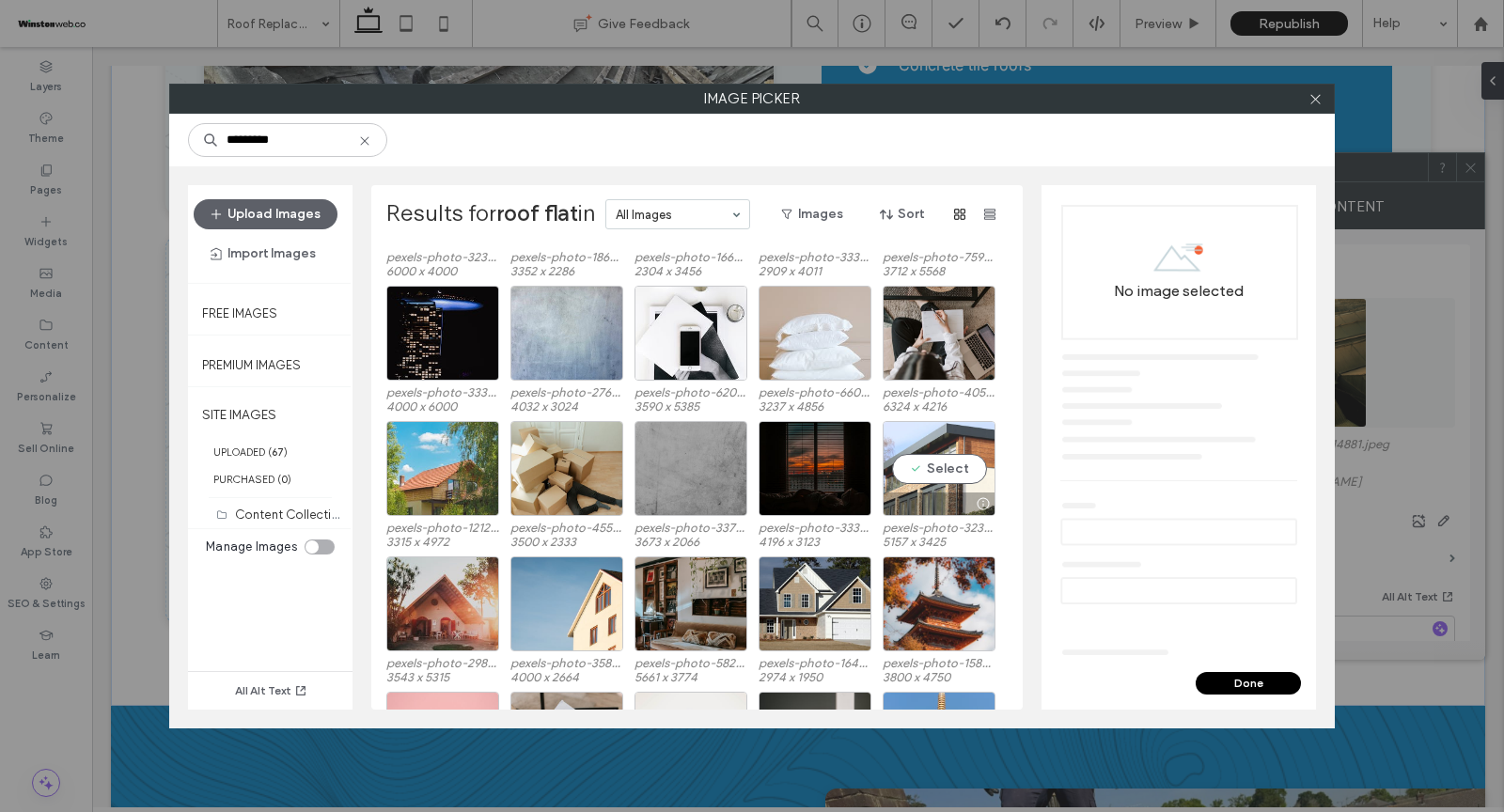
click at [922, 450] on div "Select" at bounding box center [939, 468] width 113 height 95
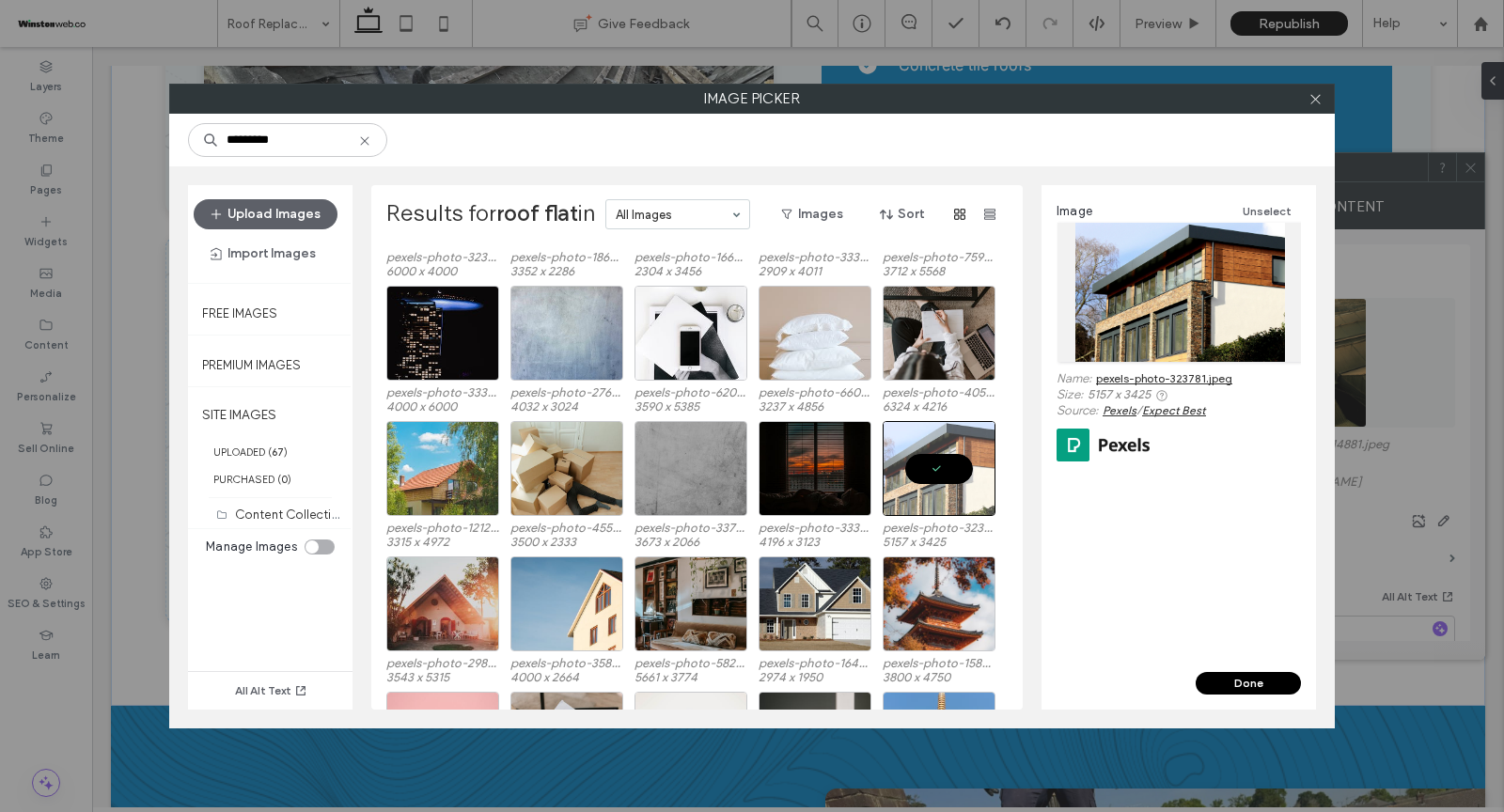
click at [1236, 701] on div "Done" at bounding box center [1179, 691] width 274 height 37
click at [1235, 676] on button "Done" at bounding box center [1247, 683] width 105 height 23
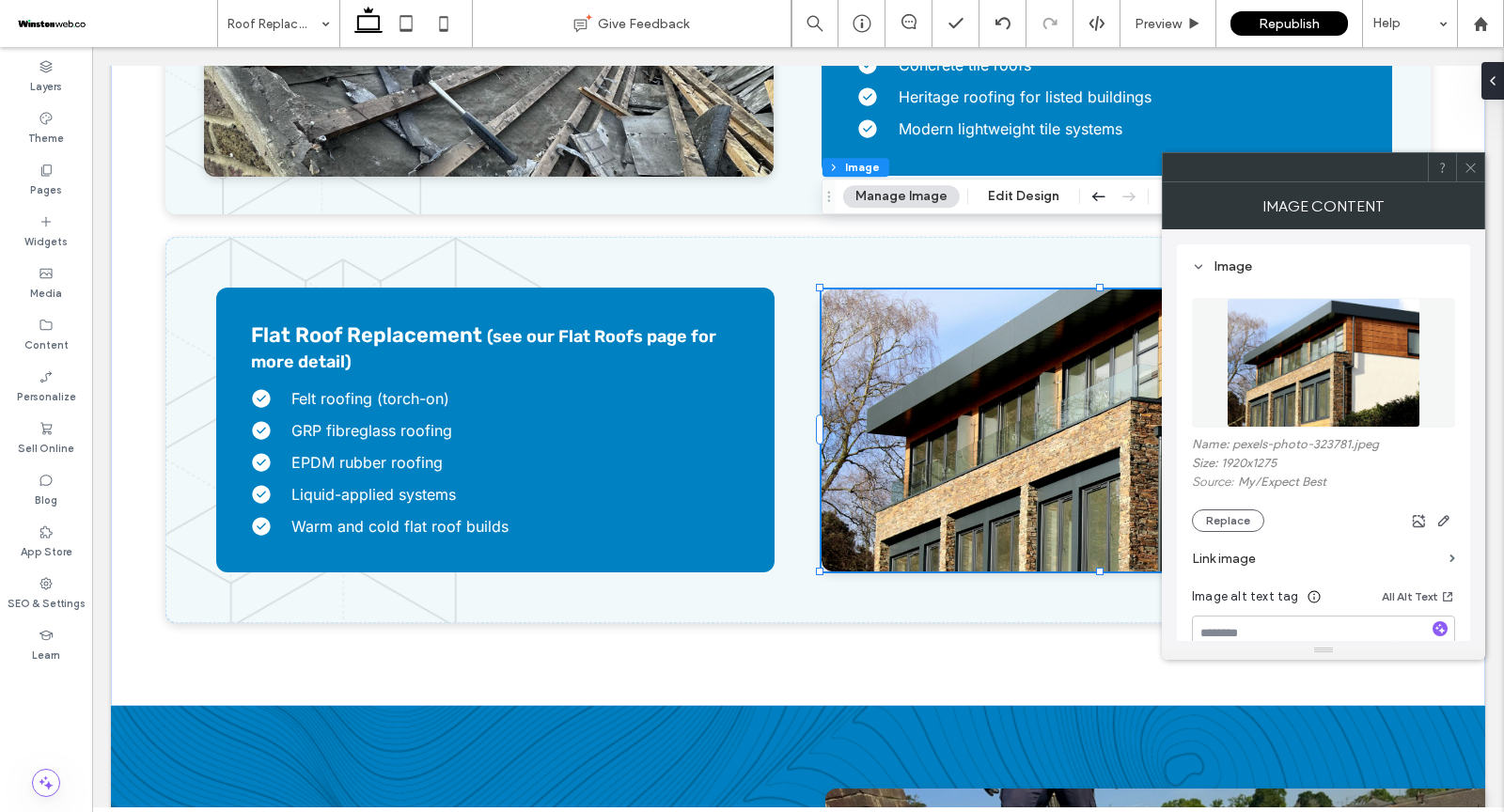
click at [1467, 172] on icon at bounding box center [1471, 168] width 14 height 14
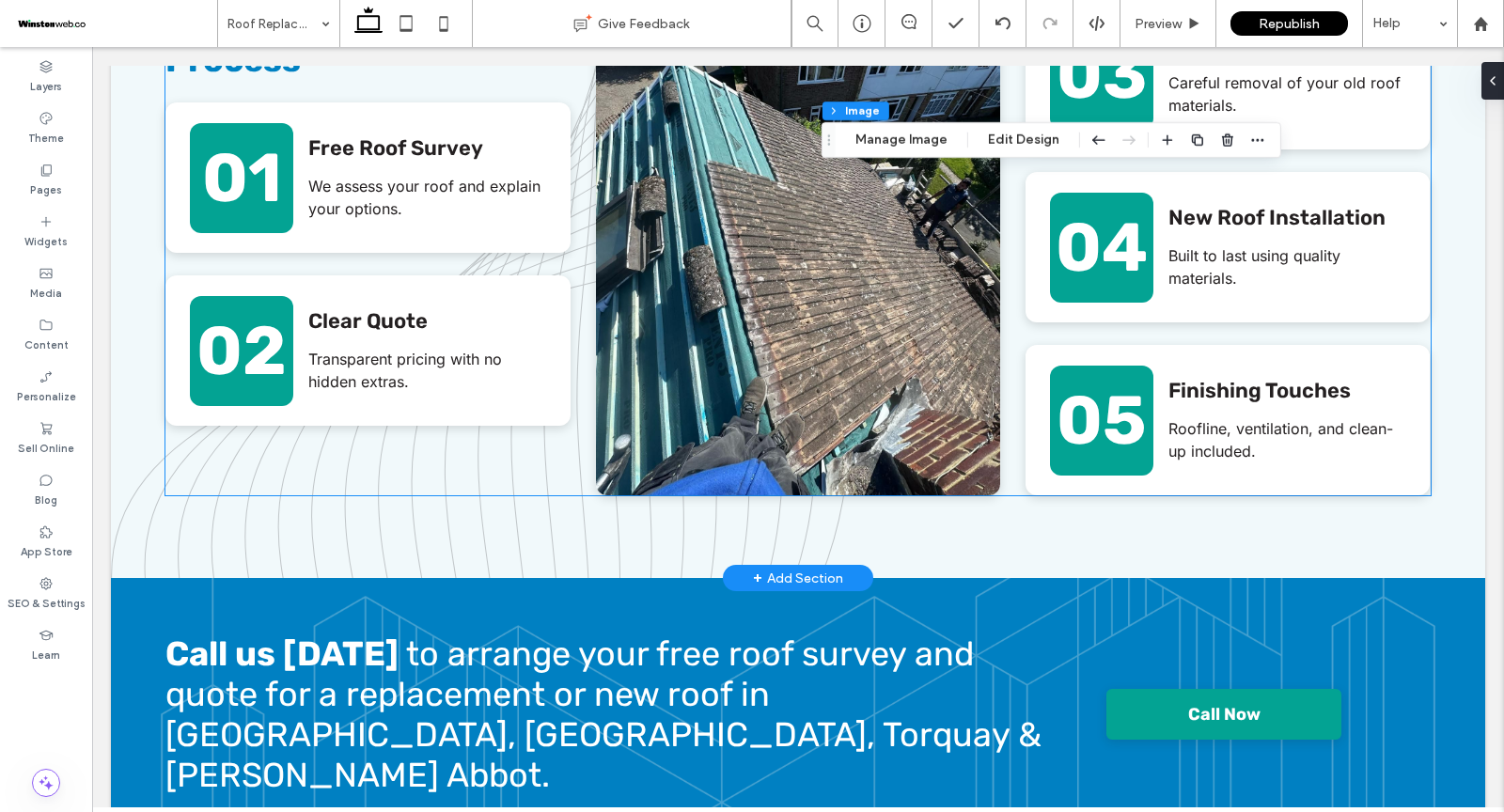
scroll to position [4615, 0]
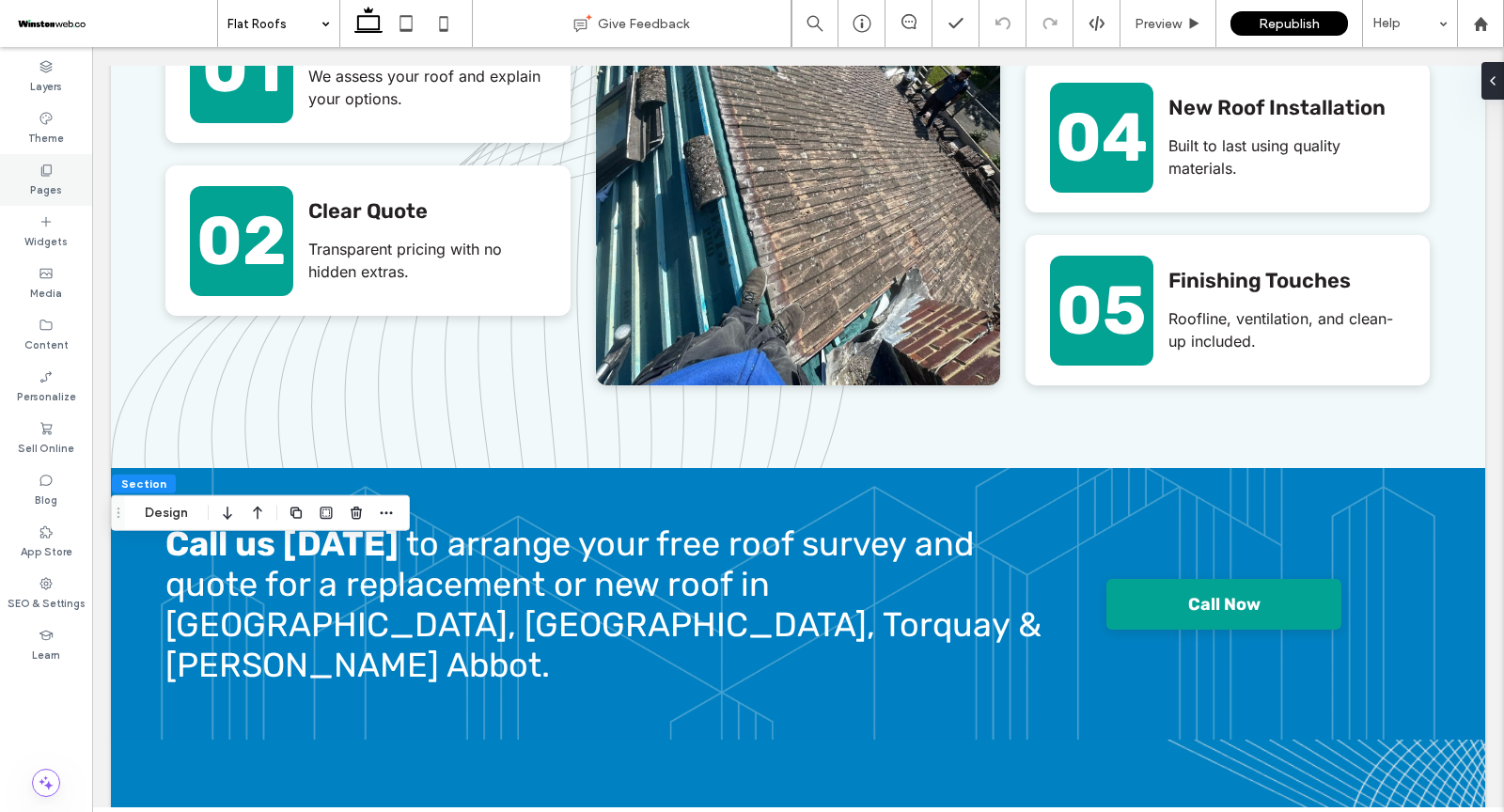
click at [51, 189] on label "Pages" at bounding box center [46, 188] width 32 height 21
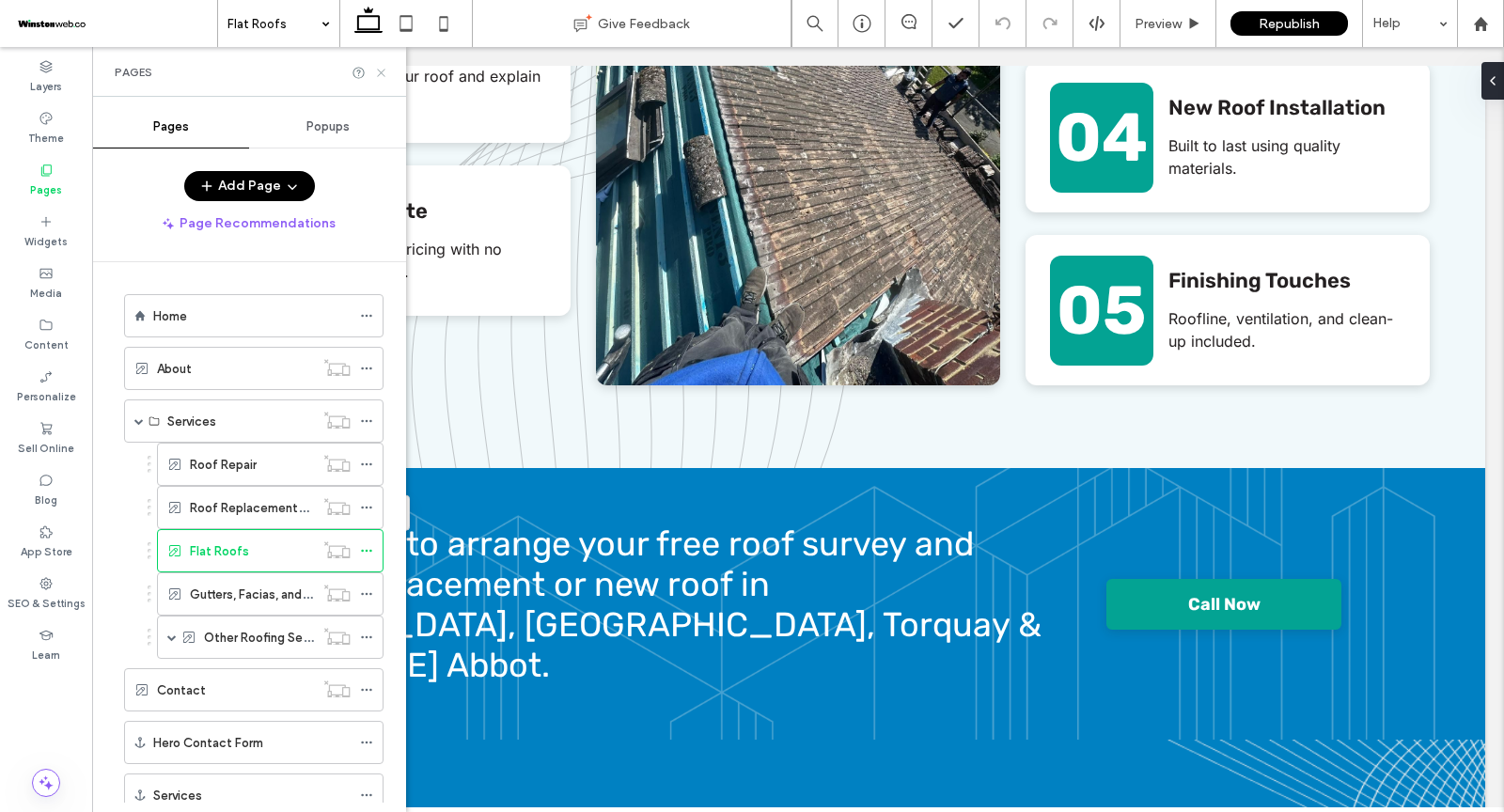
click at [381, 67] on icon at bounding box center [381, 73] width 14 height 14
